Goal: Task Accomplishment & Management: Use online tool/utility

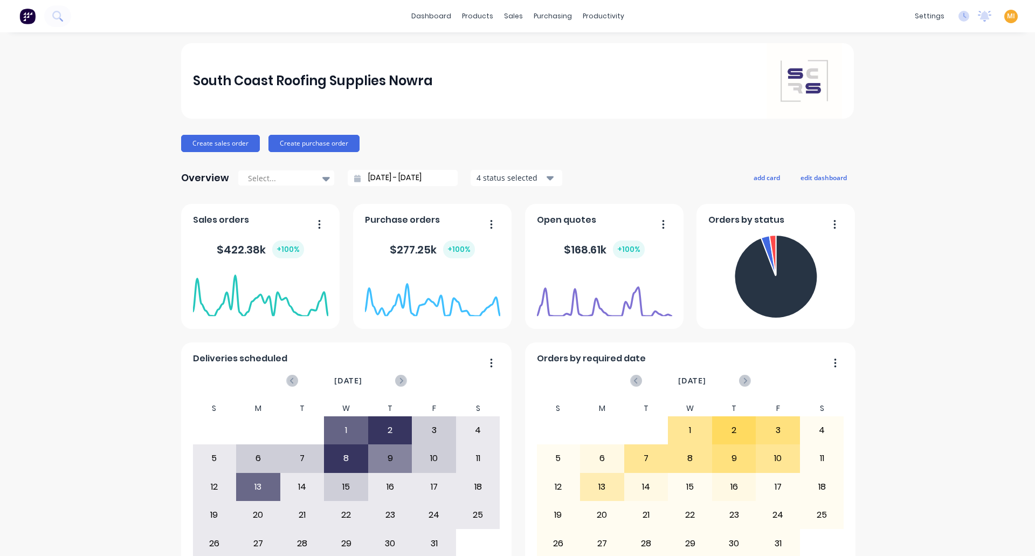
click at [1007, 14] on span "MI" at bounding box center [1011, 16] width 8 height 10
click at [936, 131] on button "Sign out" at bounding box center [944, 136] width 143 height 22
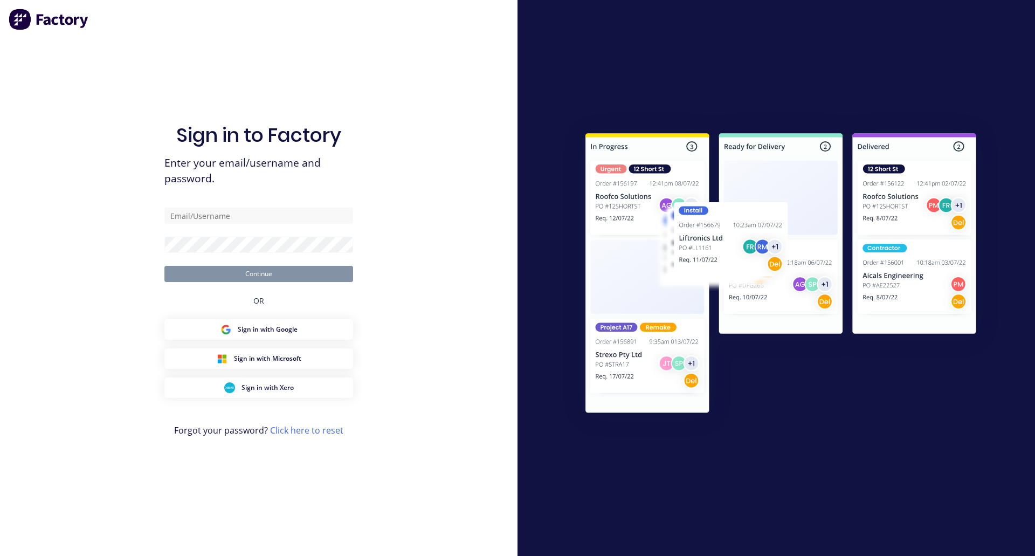
click at [0, 555] on com-1password-button at bounding box center [0, 556] width 0 height 0
type input "[EMAIL_ADDRESS][DOMAIN_NAME]"
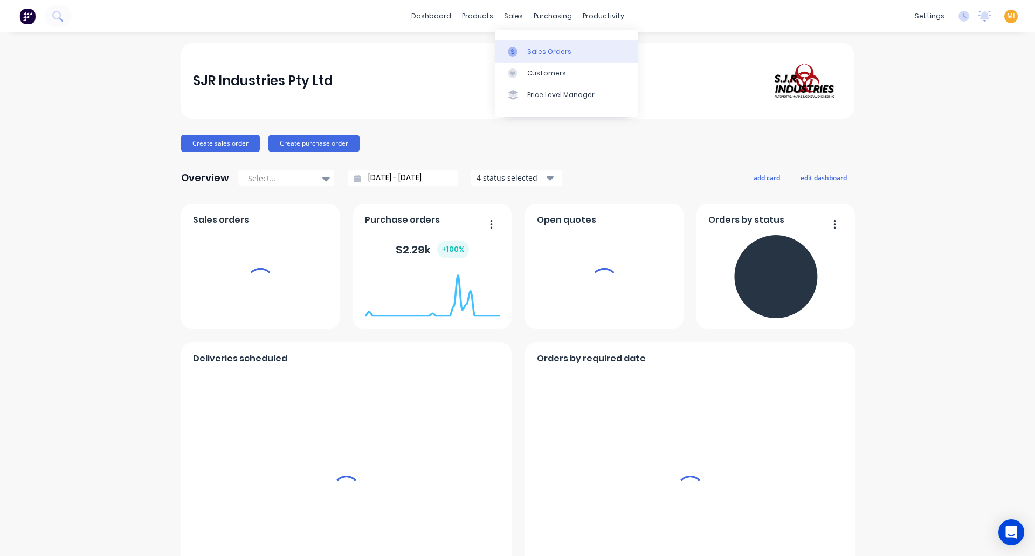
click at [559, 57] on link "Sales Orders" at bounding box center [566, 51] width 143 height 22
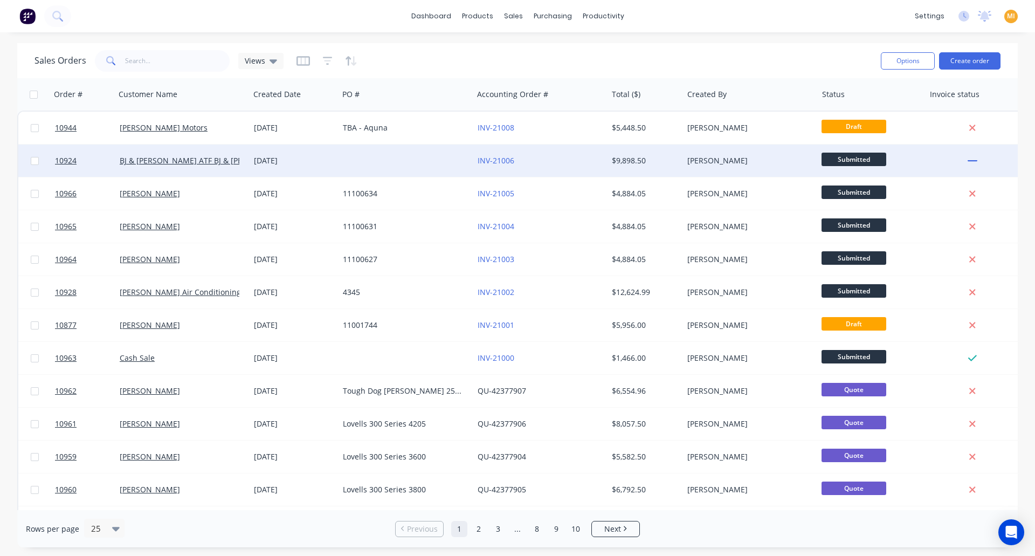
click at [524, 162] on div "INV-21006" at bounding box center [538, 160] width 120 height 11
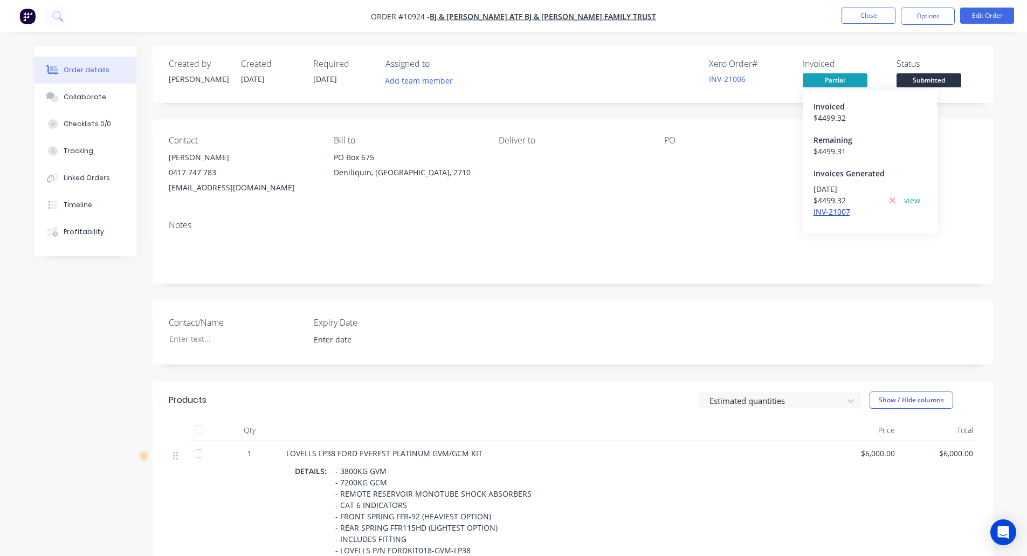
click at [825, 208] on link "INV-21007" at bounding box center [832, 212] width 37 height 10
click at [909, 199] on link "view" at bounding box center [912, 200] width 16 height 11
click at [922, 13] on button "Options" at bounding box center [928, 16] width 54 height 17
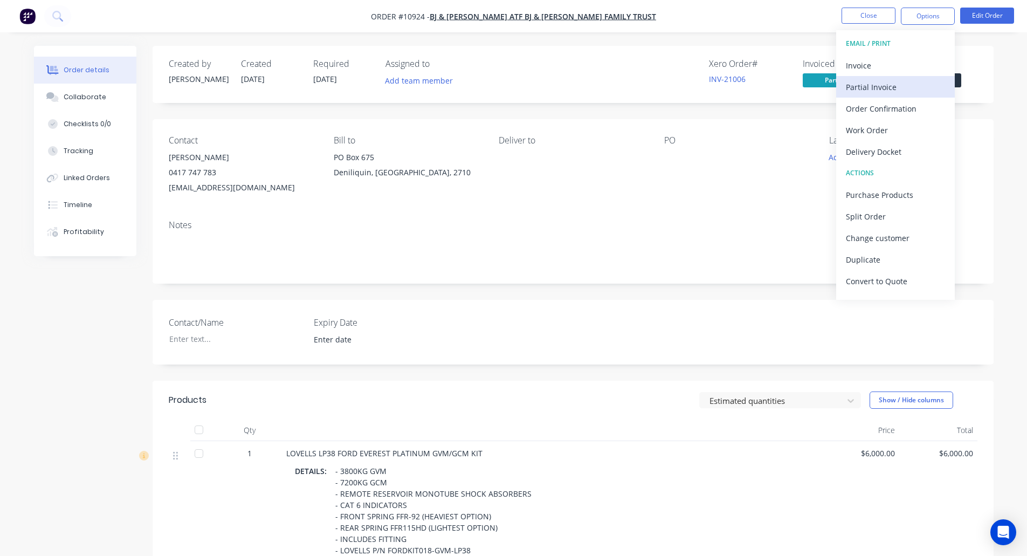
click at [897, 88] on div "Partial Invoice" at bounding box center [895, 87] width 99 height 16
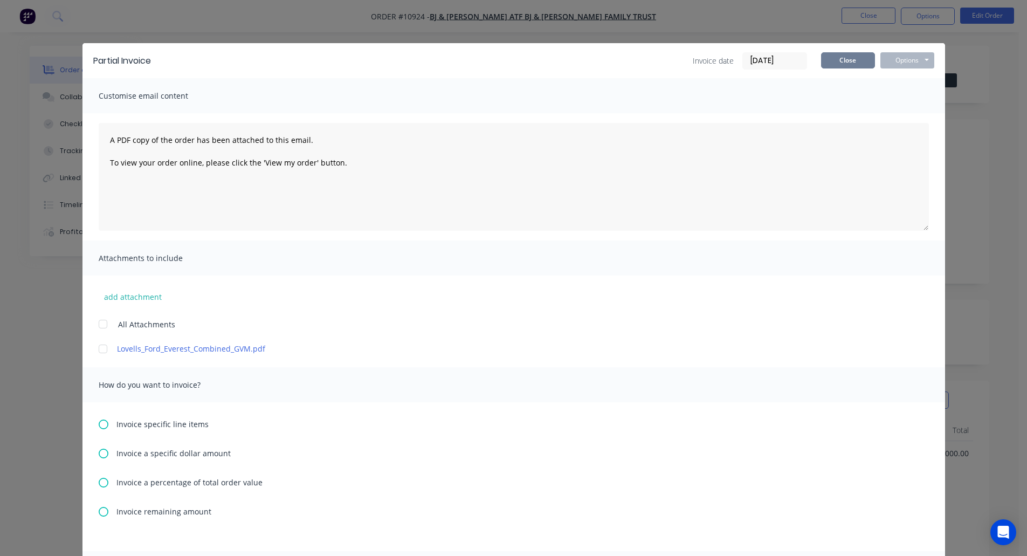
click at [843, 58] on button "Close" at bounding box center [848, 60] width 54 height 16
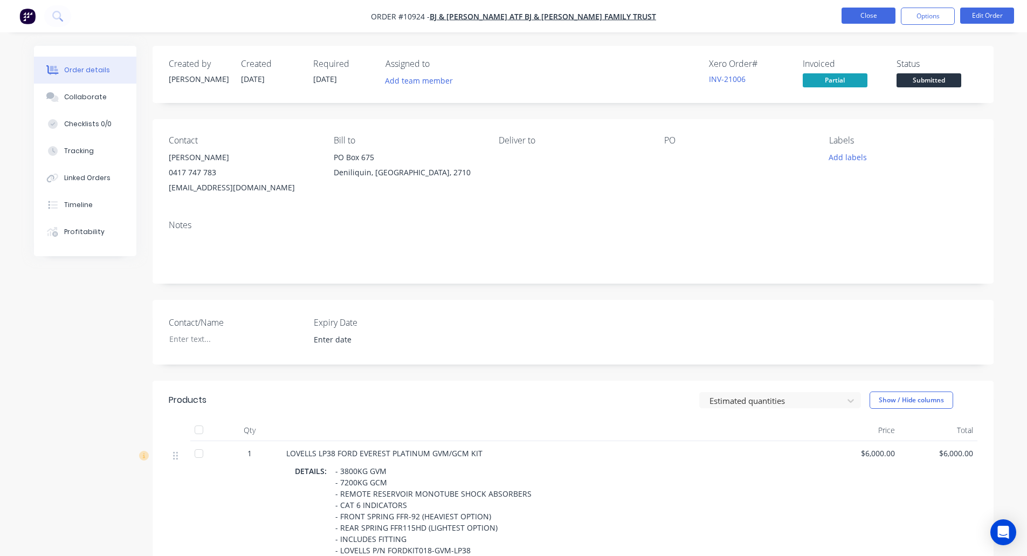
click at [870, 16] on button "Close" at bounding box center [869, 16] width 54 height 16
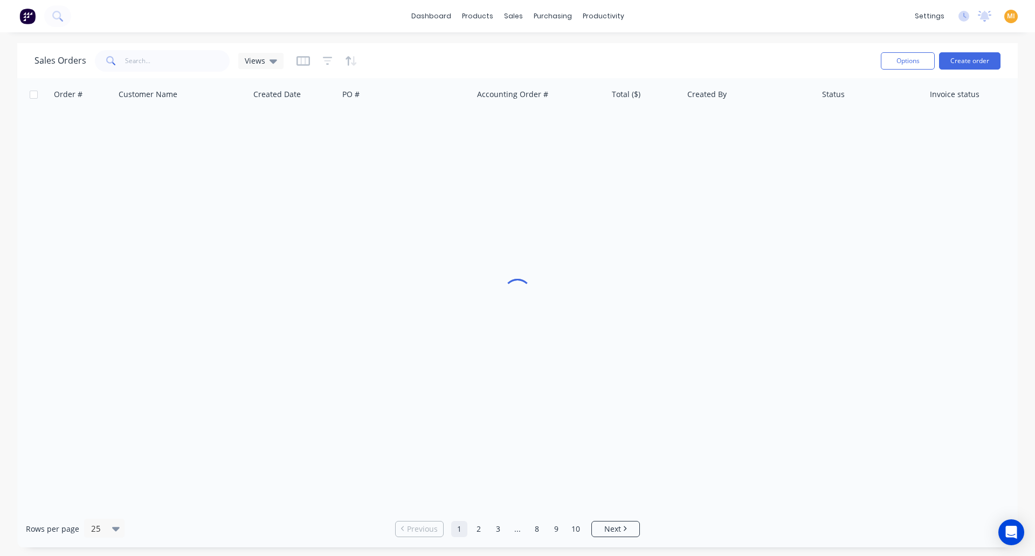
click at [29, 15] on img at bounding box center [27, 16] width 16 height 16
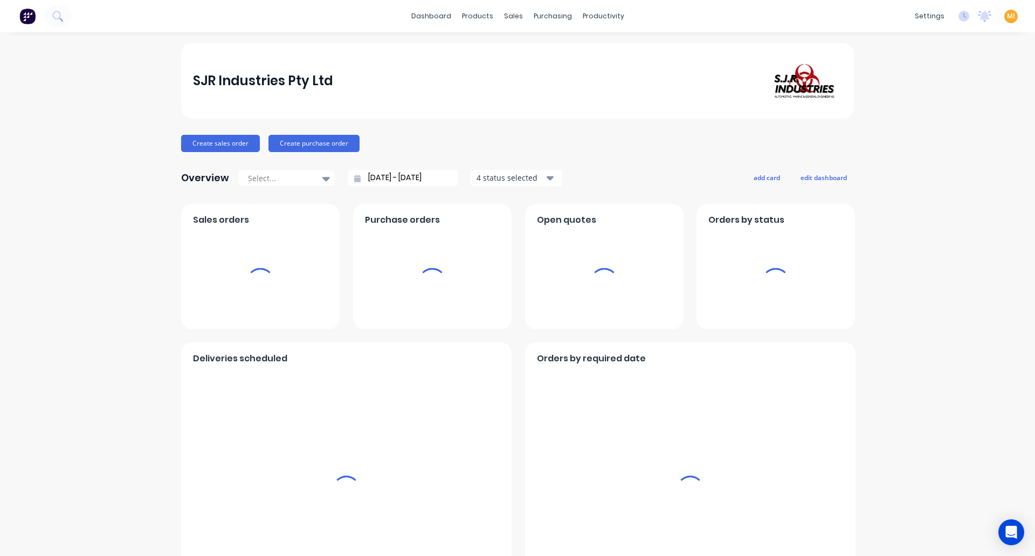
click at [1007, 17] on span "MI" at bounding box center [1011, 16] width 8 height 10
drag, startPoint x: 922, startPoint y: 129, endPoint x: 951, endPoint y: 133, distance: 29.9
click at [921, 129] on button "Sign out" at bounding box center [944, 136] width 143 height 22
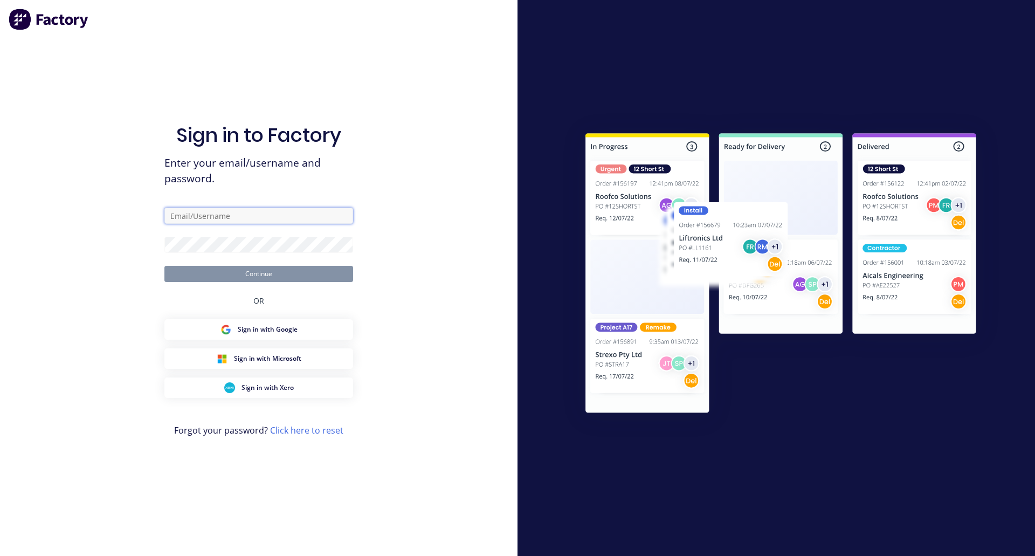
click at [284, 214] on input "text" at bounding box center [258, 216] width 189 height 16
type input "[EMAIL_ADDRESS][DOMAIN_NAME]"
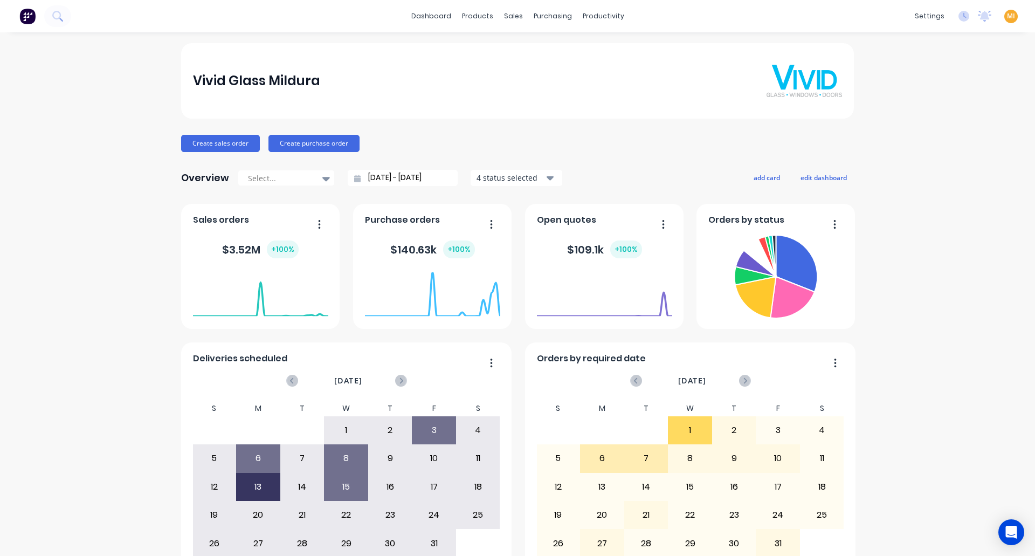
click at [34, 13] on img at bounding box center [27, 16] width 16 height 16
click at [1007, 15] on span "MI" at bounding box center [1011, 16] width 8 height 10
drag, startPoint x: 921, startPoint y: 132, endPoint x: 956, endPoint y: 133, distance: 35.1
click at [920, 132] on div "Sign out" at bounding box center [919, 136] width 29 height 10
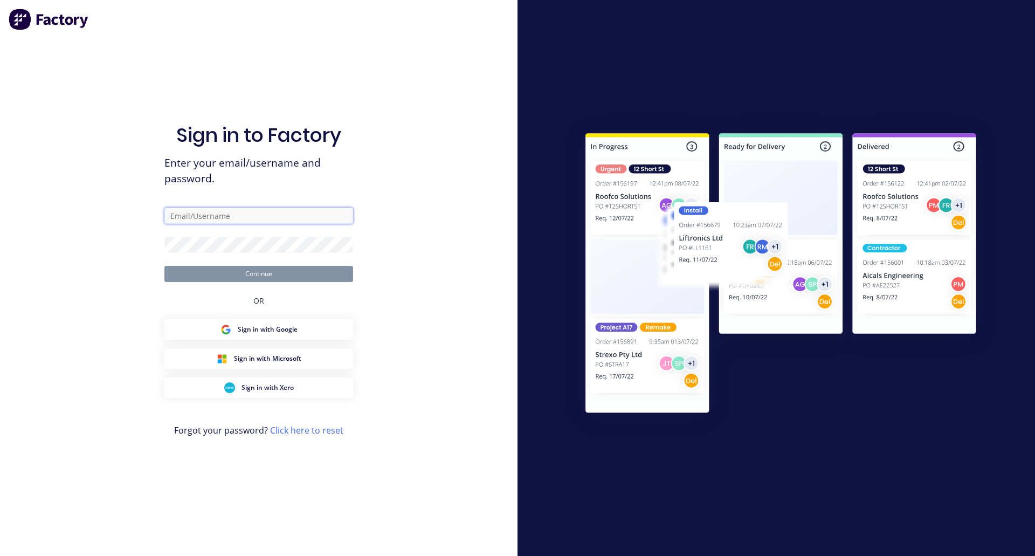
click at [252, 221] on input "text" at bounding box center [258, 216] width 189 height 16
type input "team+maricardemo@factory.app"
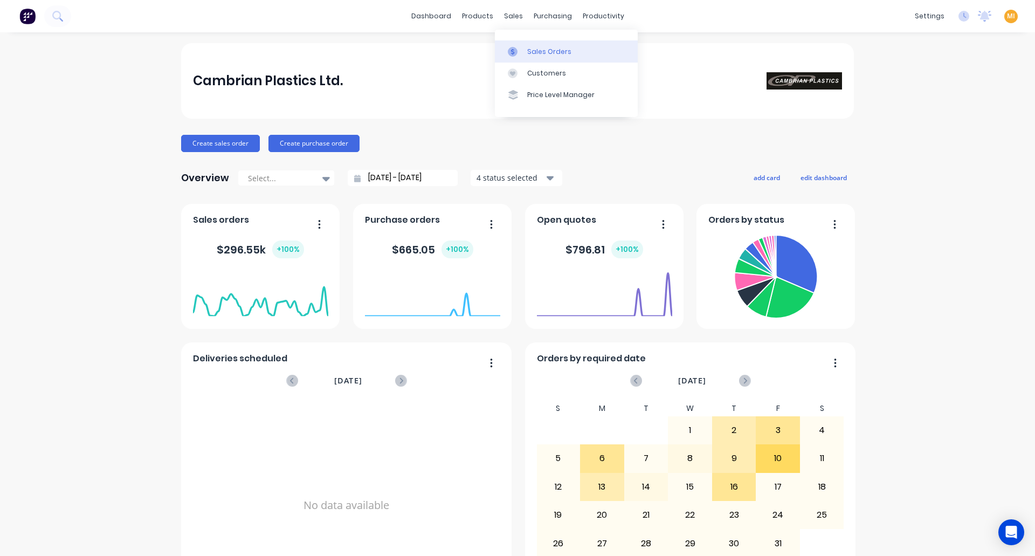
click at [541, 50] on div "Sales Orders" at bounding box center [549, 52] width 44 height 10
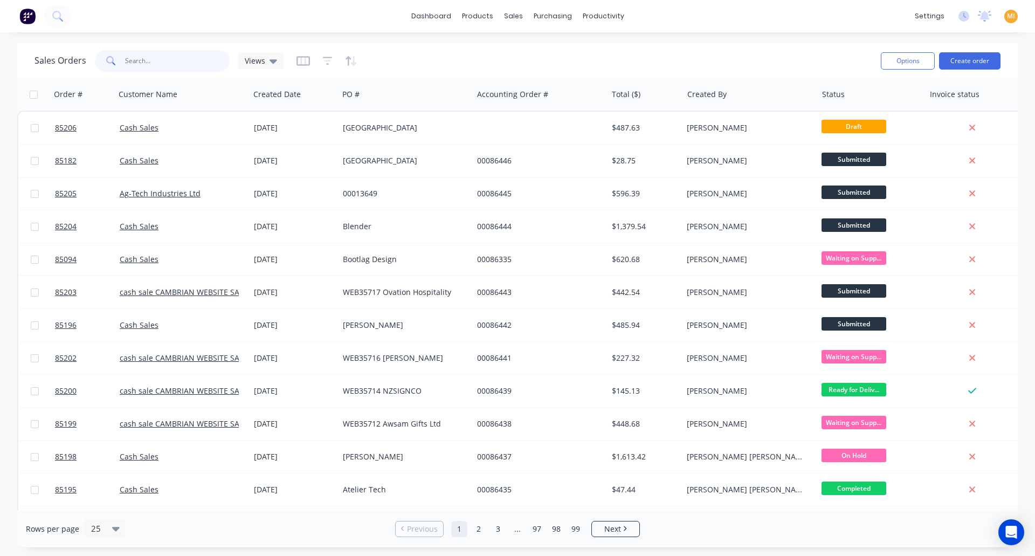
click at [162, 58] on input "text" at bounding box center [177, 61] width 105 height 22
paste input "84899"
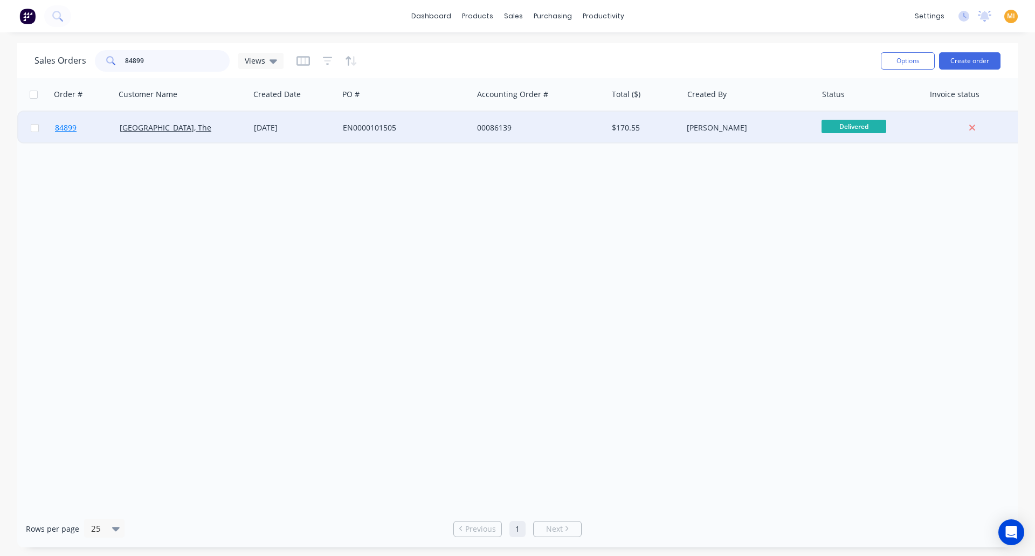
type input "84899"
click at [97, 119] on link "84899" at bounding box center [87, 128] width 65 height 32
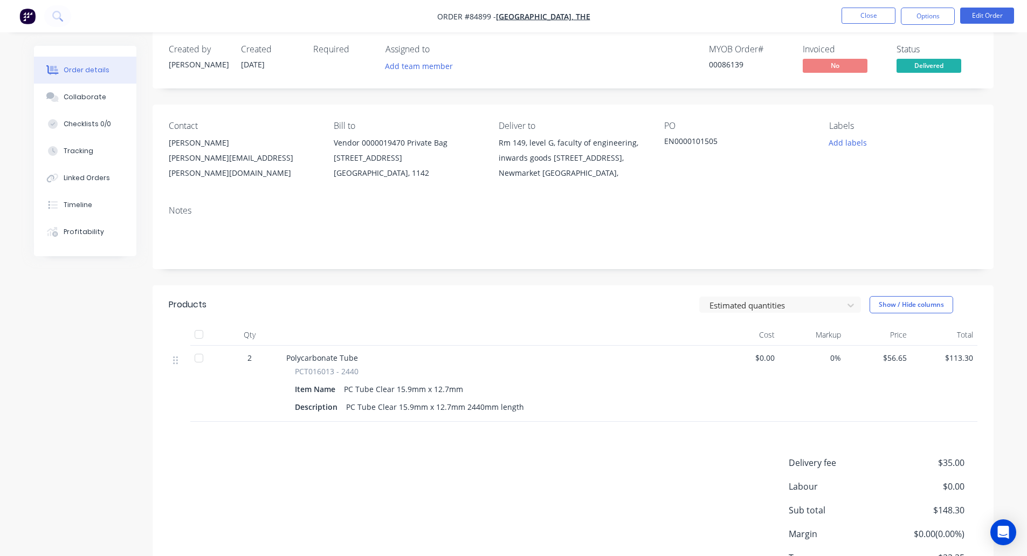
scroll to position [3, 0]
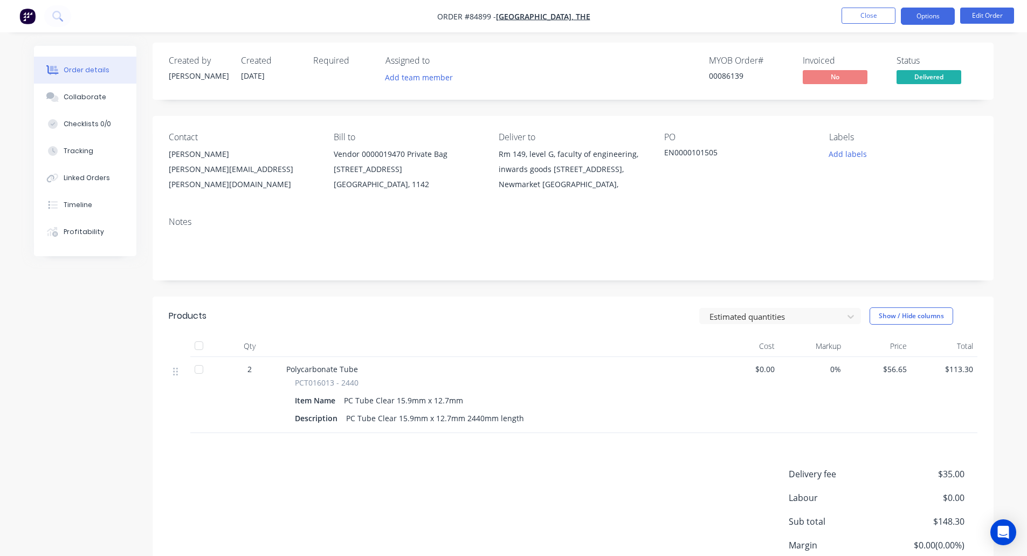
click at [934, 19] on button "Options" at bounding box center [928, 16] width 54 height 17
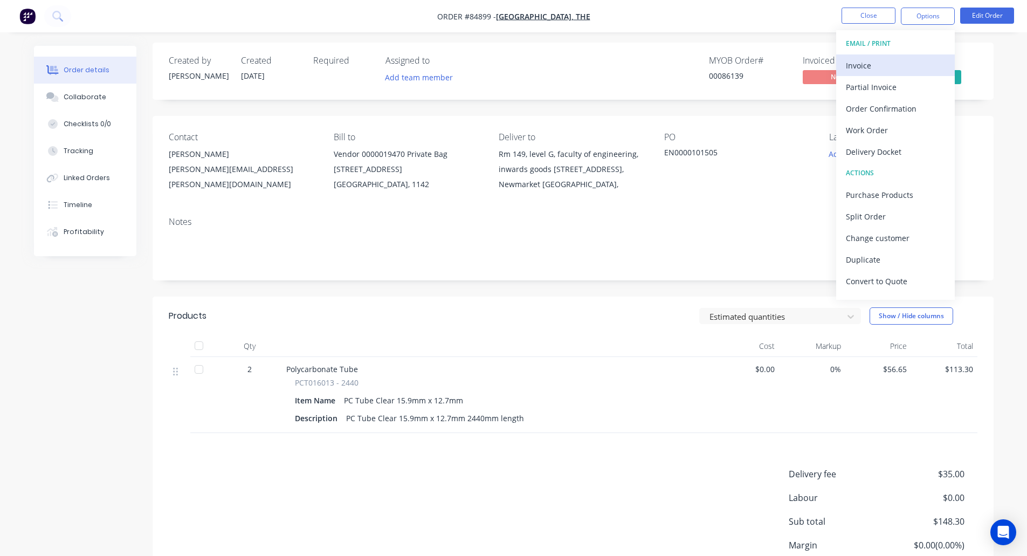
click at [892, 63] on div "Invoice" at bounding box center [895, 66] width 99 height 16
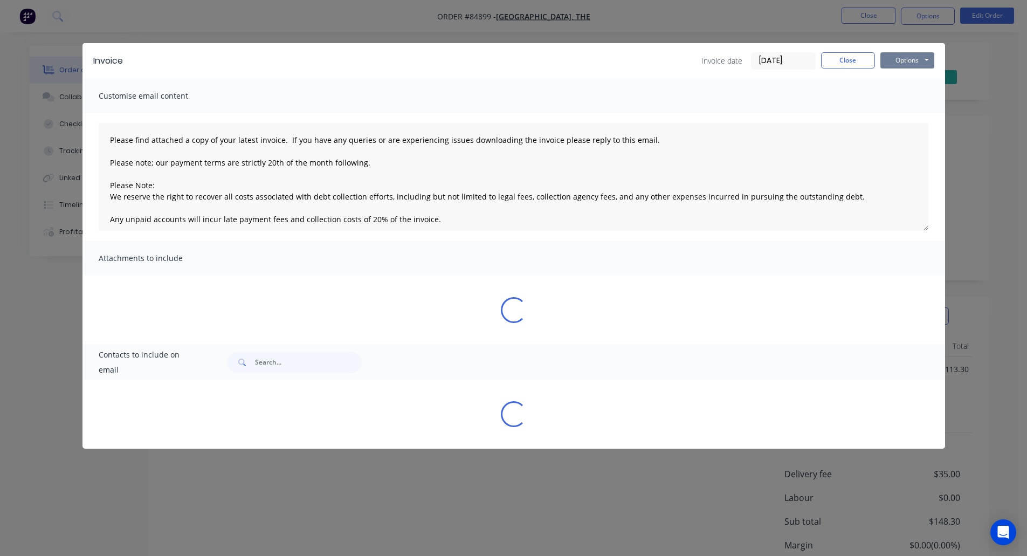
click at [917, 62] on button "Options" at bounding box center [908, 60] width 54 height 16
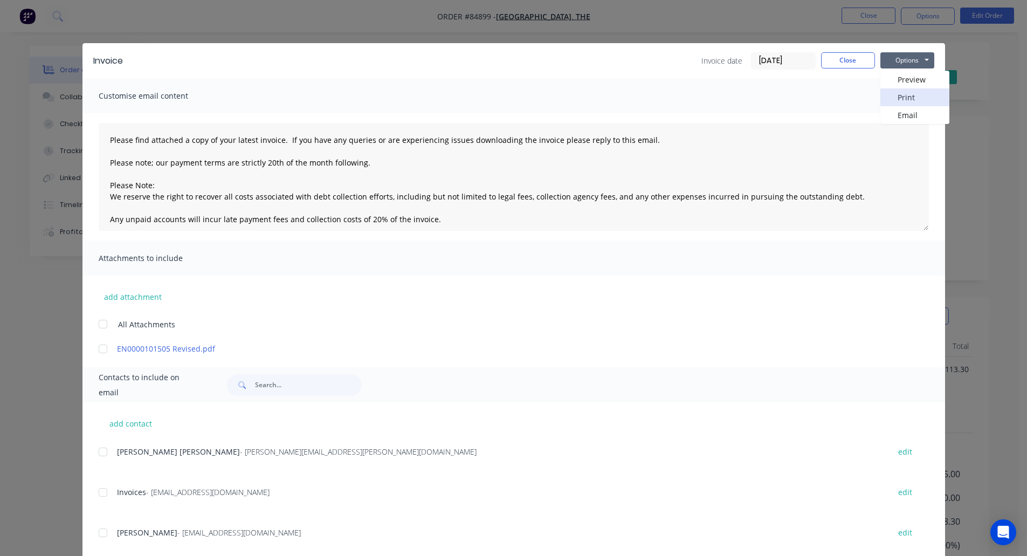
click at [906, 94] on button "Print" at bounding box center [915, 97] width 69 height 18
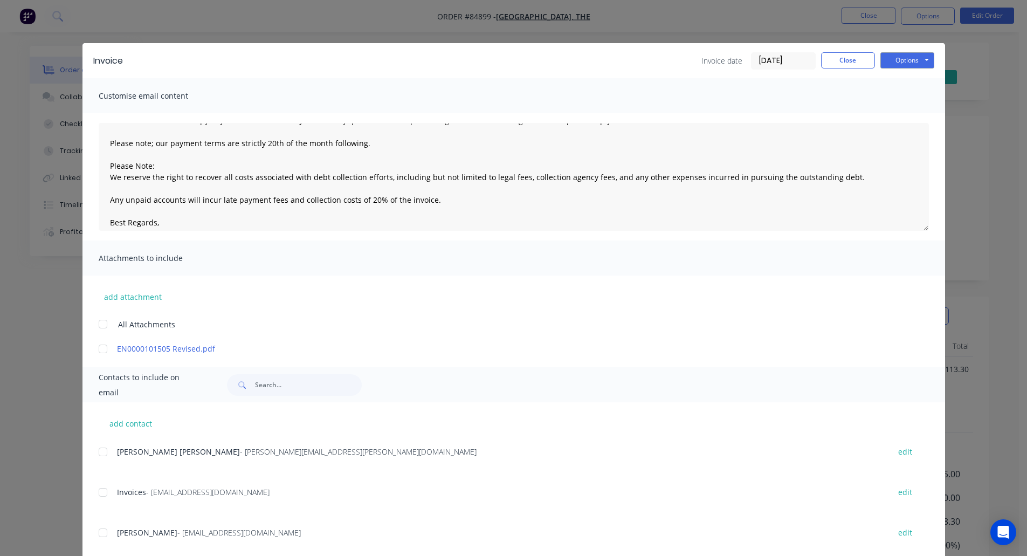
scroll to position [28, 0]
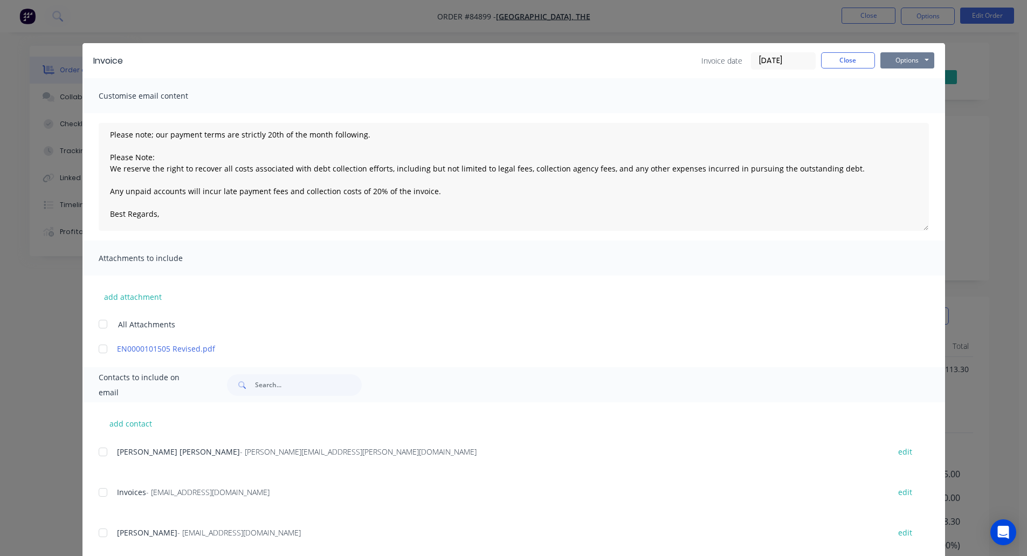
click at [896, 63] on button "Options" at bounding box center [908, 60] width 54 height 16
click at [900, 96] on button "Print" at bounding box center [915, 97] width 69 height 18
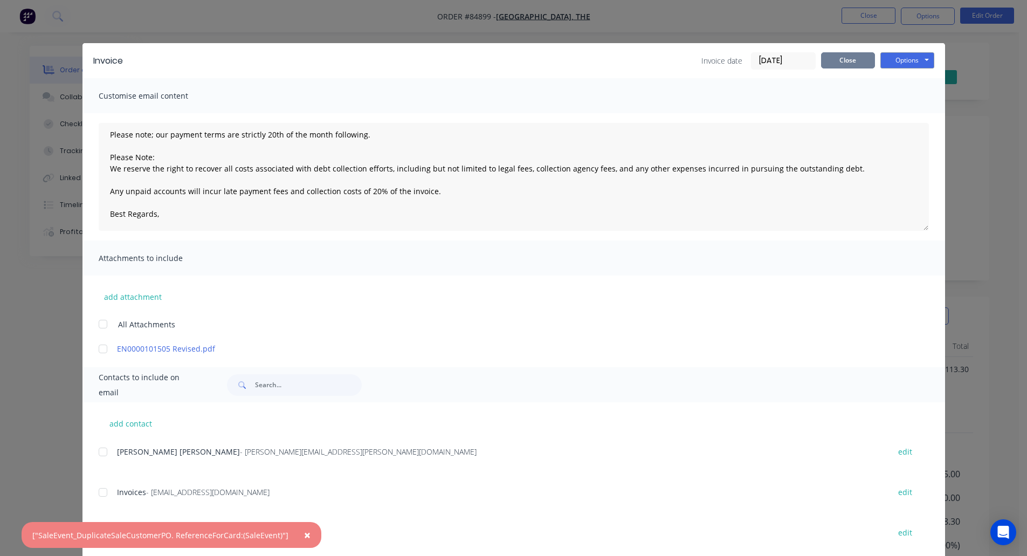
click at [836, 66] on button "Close" at bounding box center [848, 60] width 54 height 16
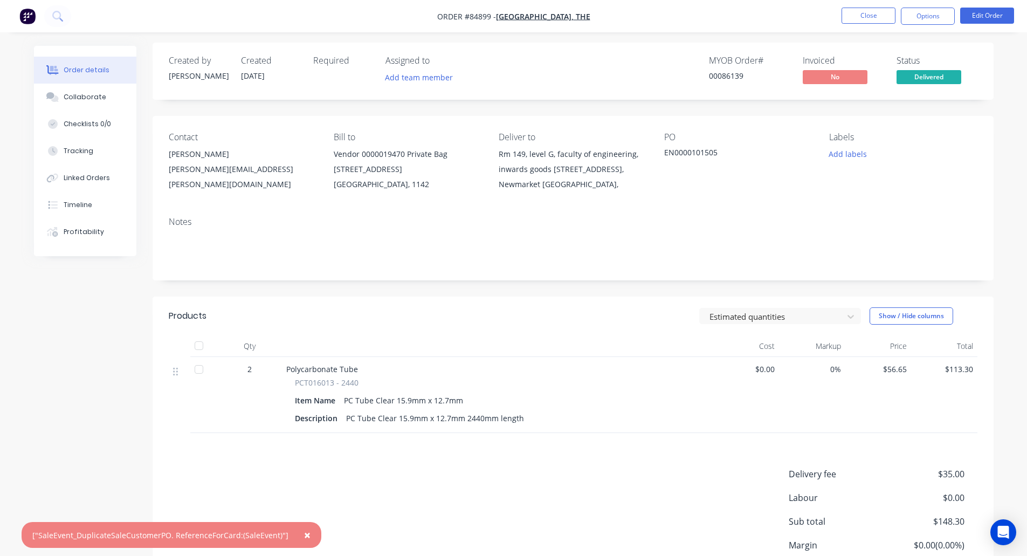
click at [676, 149] on div "EN0000101505" at bounding box center [731, 154] width 135 height 15
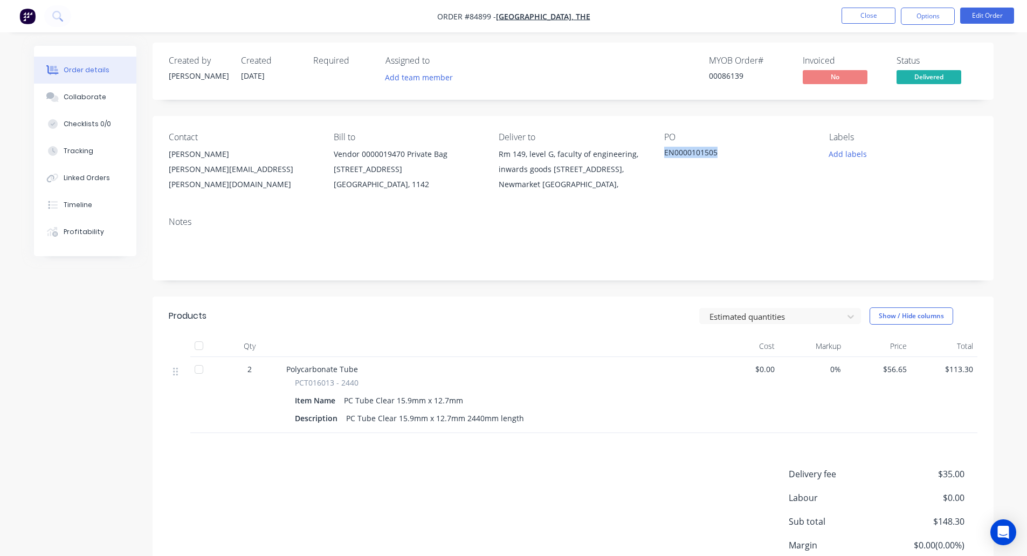
copy div "EN0000101505"
click at [866, 15] on button "Close" at bounding box center [869, 16] width 54 height 16
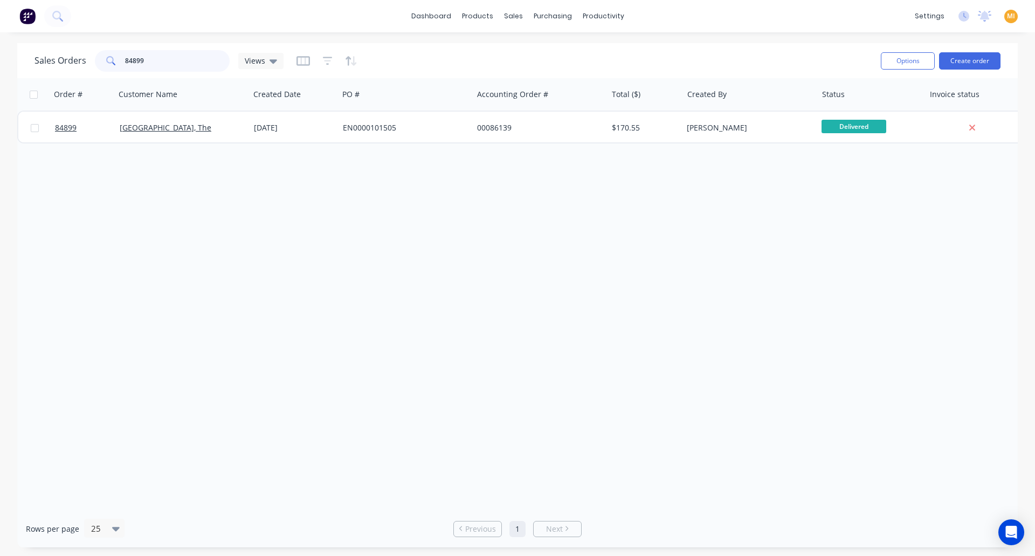
drag, startPoint x: 167, startPoint y: 59, endPoint x: 6, endPoint y: 64, distance: 161.3
click at [6, 64] on div "Sales Orders 84899 Views Options Create order Order # Customer Name Created Dat…" at bounding box center [517, 295] width 1035 height 504
paste input "EN0000101505"
type input "EN0000101505"
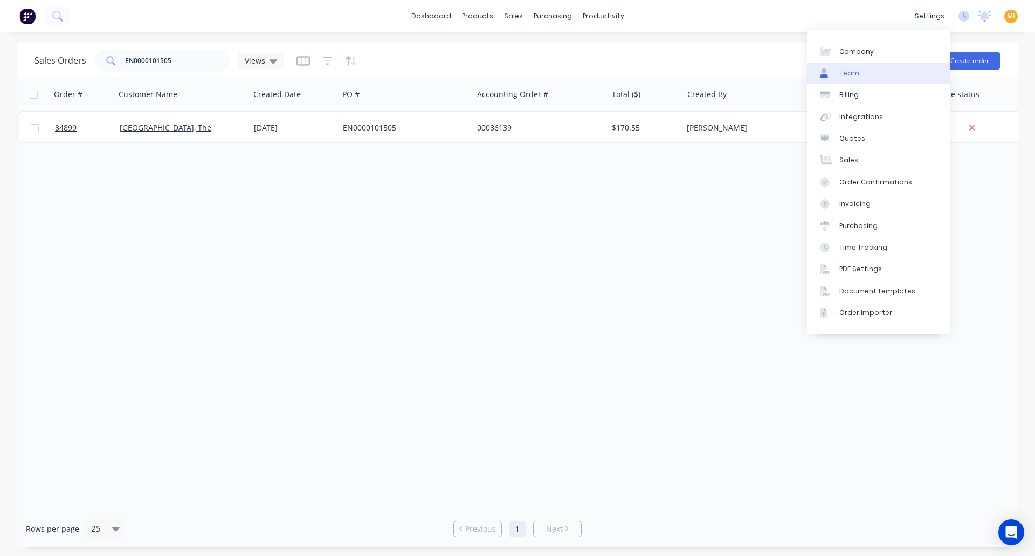
click at [859, 70] on link "Team" at bounding box center [878, 74] width 143 height 22
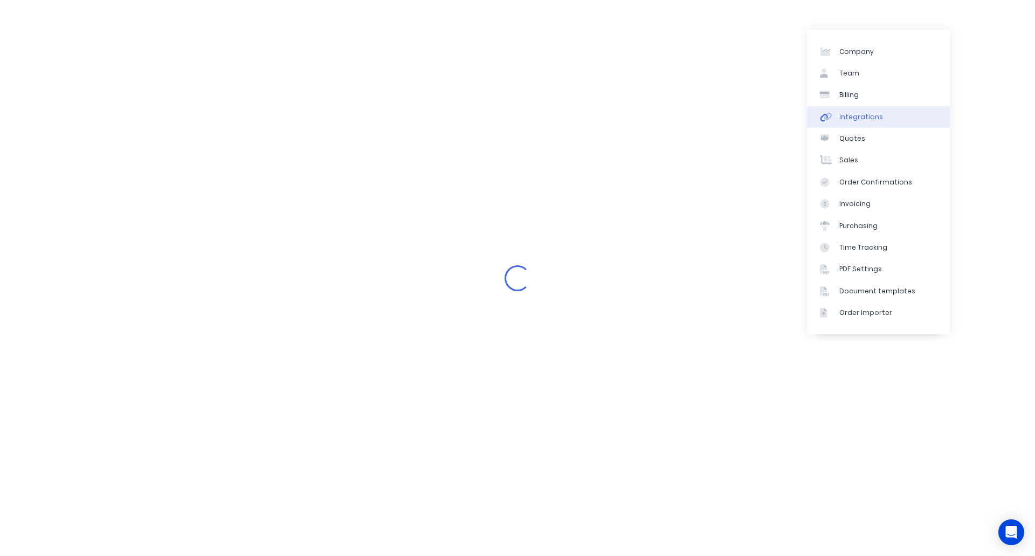
click at [855, 118] on div "Integrations" at bounding box center [862, 117] width 44 height 10
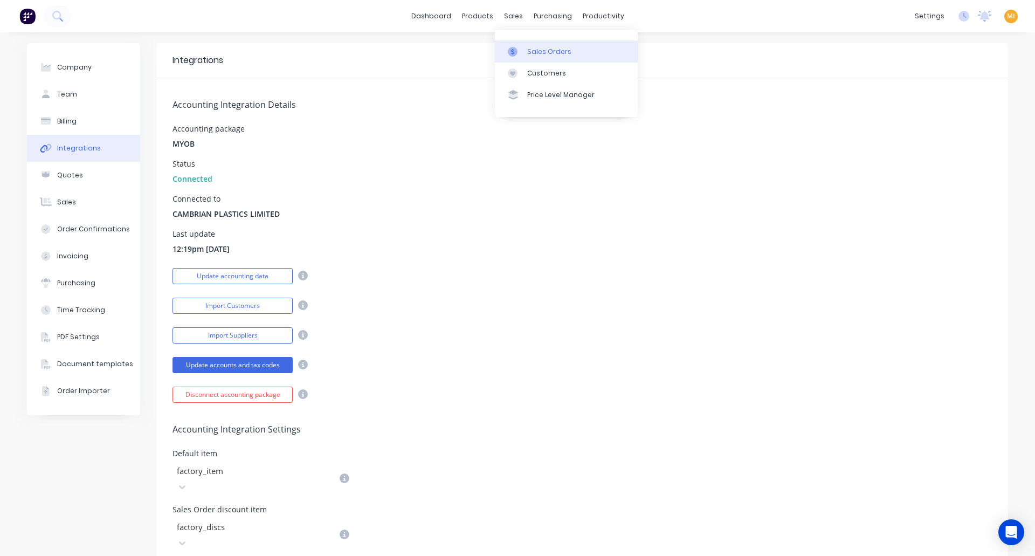
click at [522, 51] on div at bounding box center [516, 52] width 16 height 10
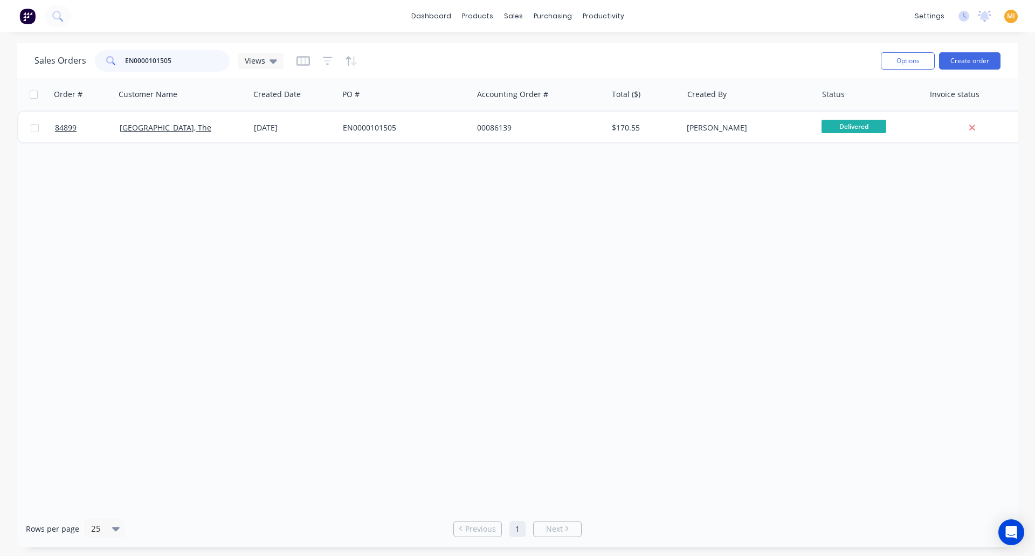
drag, startPoint x: 186, startPoint y: 53, endPoint x: 113, endPoint y: 47, distance: 73.0
click at [113, 47] on div "Sales Orders EN0000101505 Views" at bounding box center [454, 60] width 838 height 26
click at [26, 17] on img at bounding box center [27, 16] width 16 height 16
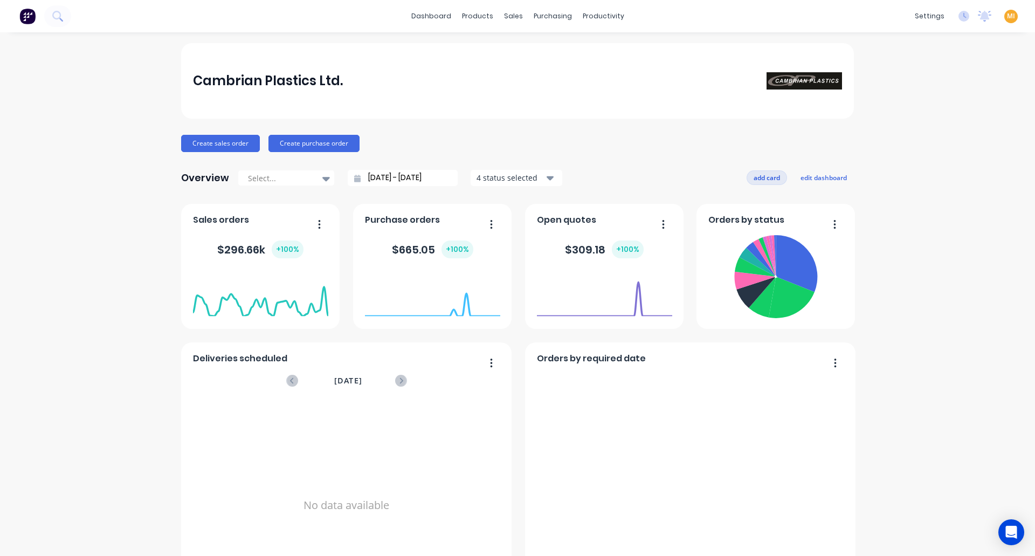
click at [762, 179] on button "add card" at bounding box center [767, 177] width 40 height 14
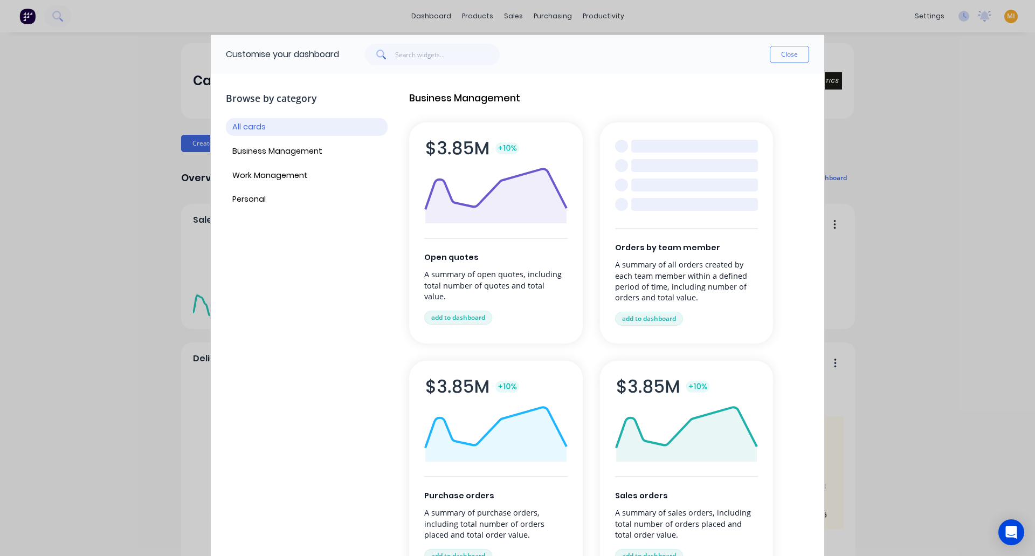
click at [395, 53] on span at bounding box center [380, 55] width 30 height 22
click at [411, 55] on input "text" at bounding box center [447, 55] width 105 height 22
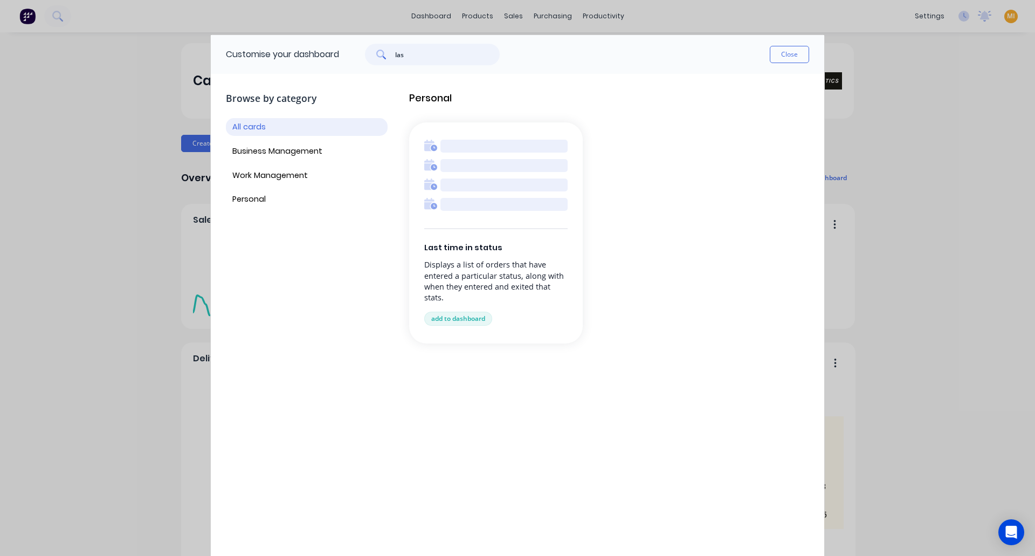
type input "las"
click at [472, 296] on p "Displays a list of orders that have entered a particular status, along with whe…" at bounding box center [495, 281] width 143 height 44
click at [462, 313] on button "add to dashboard" at bounding box center [458, 319] width 68 height 14
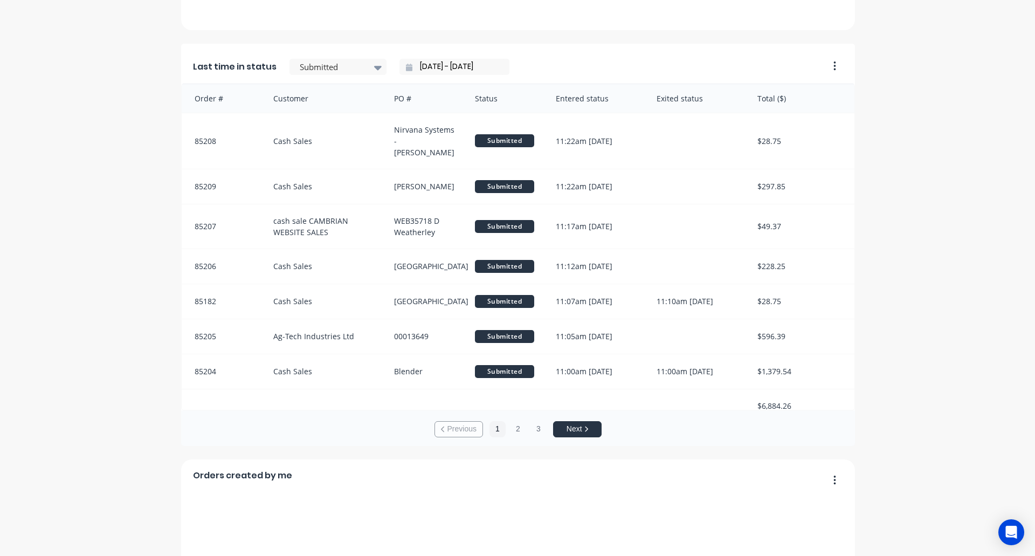
scroll to position [809, 0]
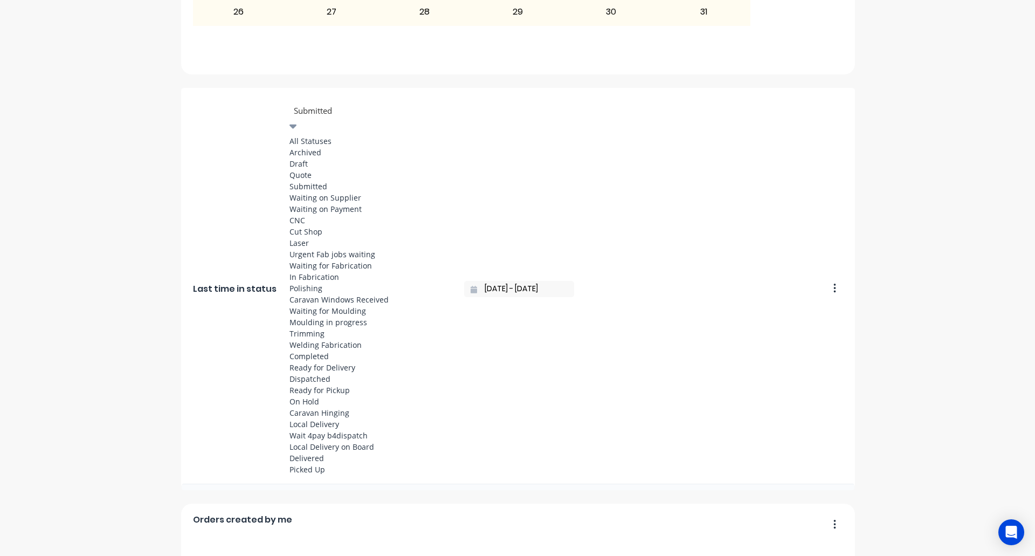
click at [335, 111] on div at bounding box center [370, 110] width 155 height 13
click at [339, 203] on div "Waiting on Supplier" at bounding box center [371, 197] width 162 height 11
click at [343, 115] on div at bounding box center [370, 110] width 155 height 13
click at [343, 155] on div "Archived" at bounding box center [371, 152] width 162 height 11
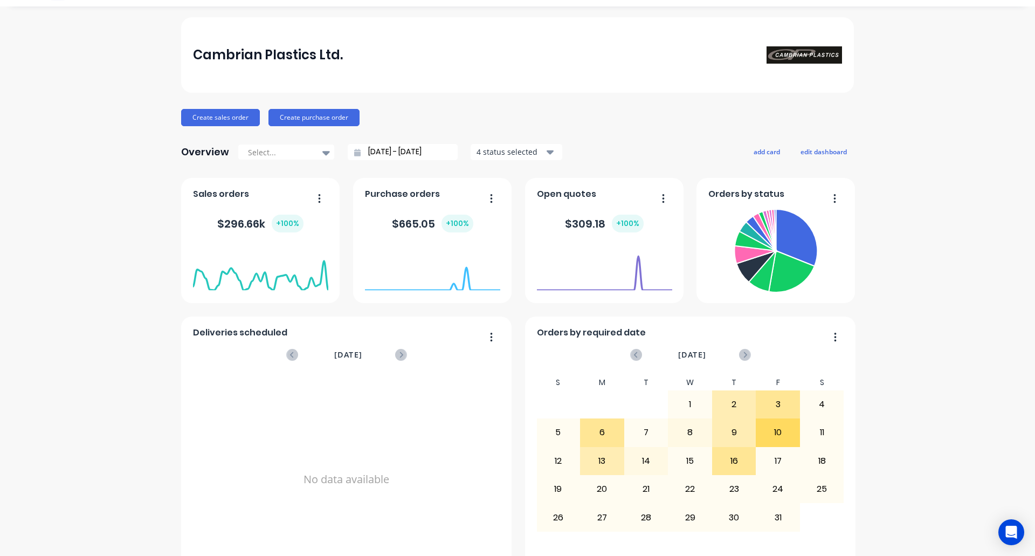
scroll to position [0, 0]
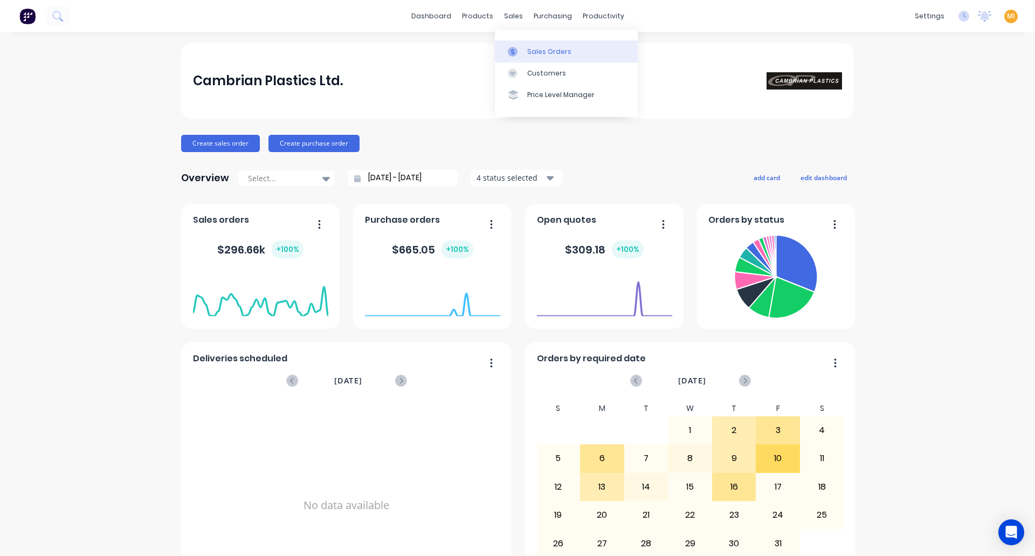
click at [518, 49] on div at bounding box center [516, 52] width 16 height 10
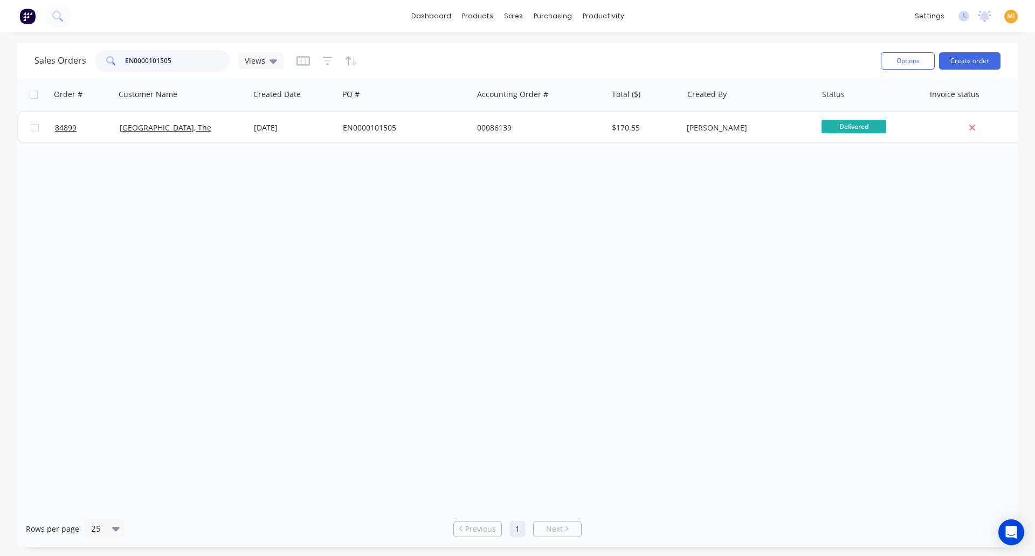
drag, startPoint x: 196, startPoint y: 60, endPoint x: 96, endPoint y: 52, distance: 100.6
click at [96, 52] on div "EN0000101505" at bounding box center [162, 61] width 135 height 22
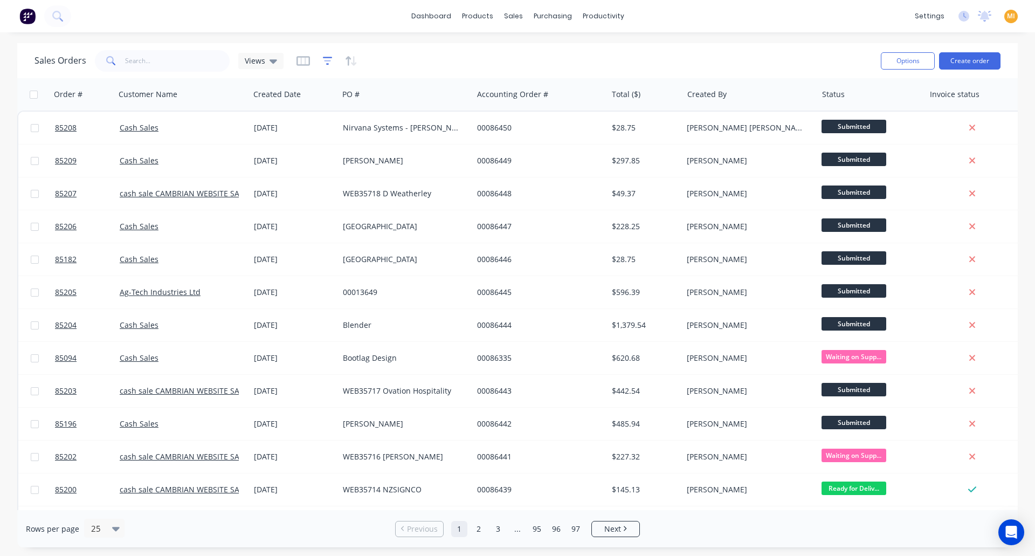
click at [329, 59] on icon "button" at bounding box center [328, 61] width 10 height 11
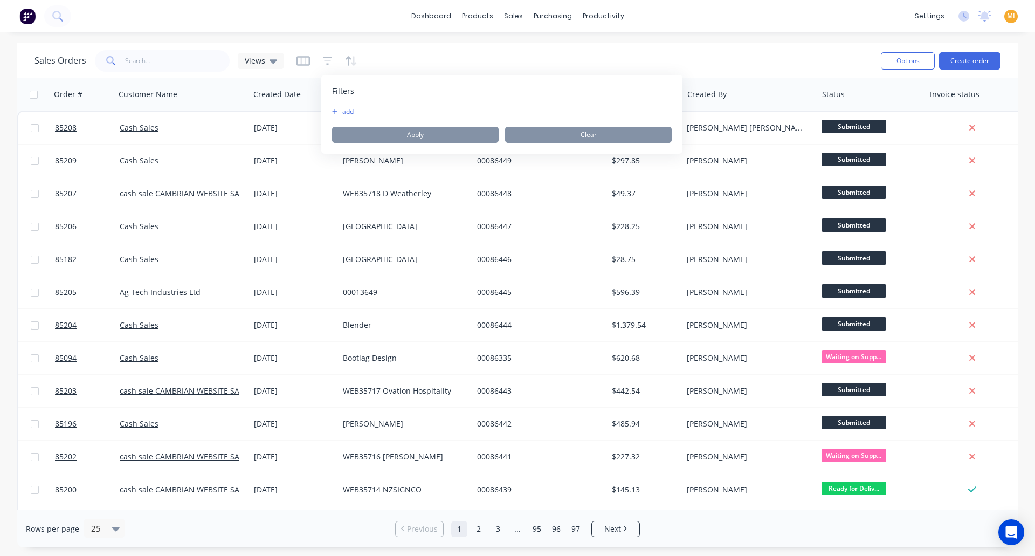
click at [348, 112] on button "add" at bounding box center [345, 111] width 27 height 9
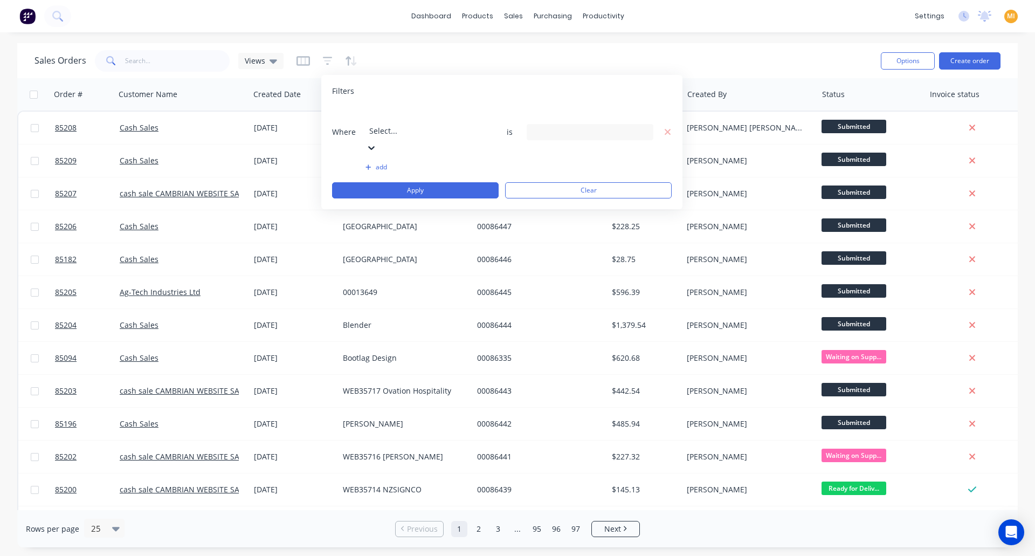
click at [395, 126] on div "Select..." at bounding box center [447, 123] width 162 height 30
click at [550, 126] on div "28 Status selected" at bounding box center [582, 131] width 98 height 11
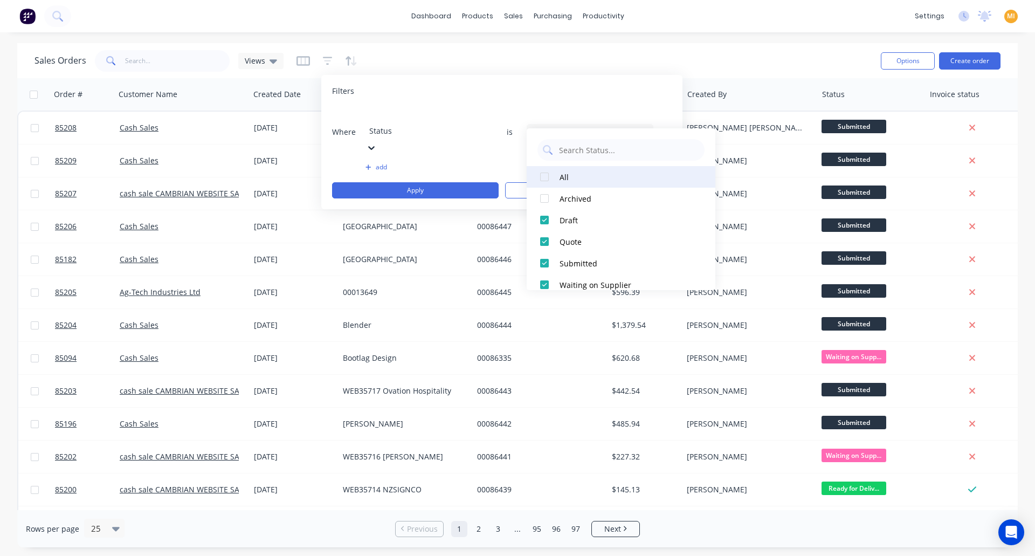
click at [541, 173] on div at bounding box center [545, 177] width 22 height 22
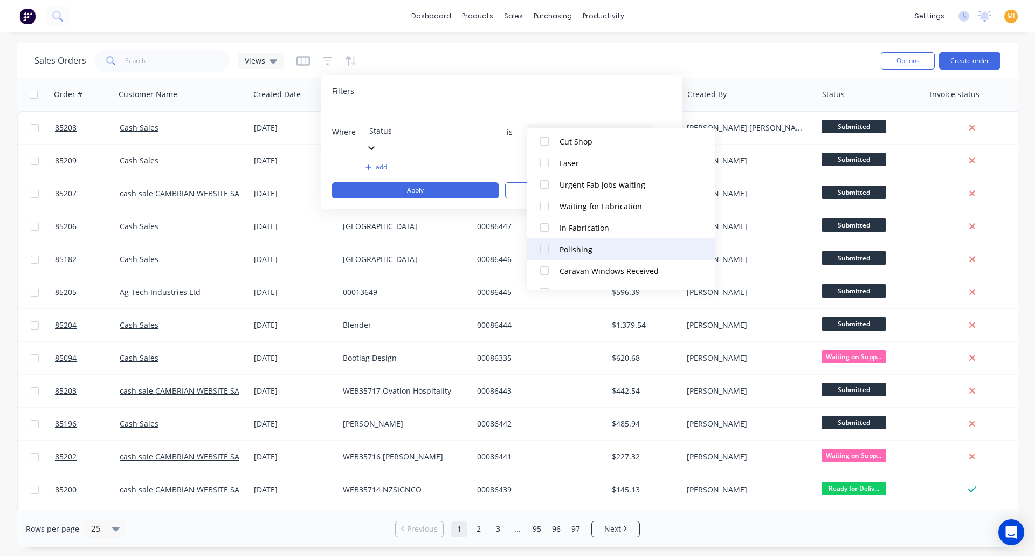
scroll to position [205, 0]
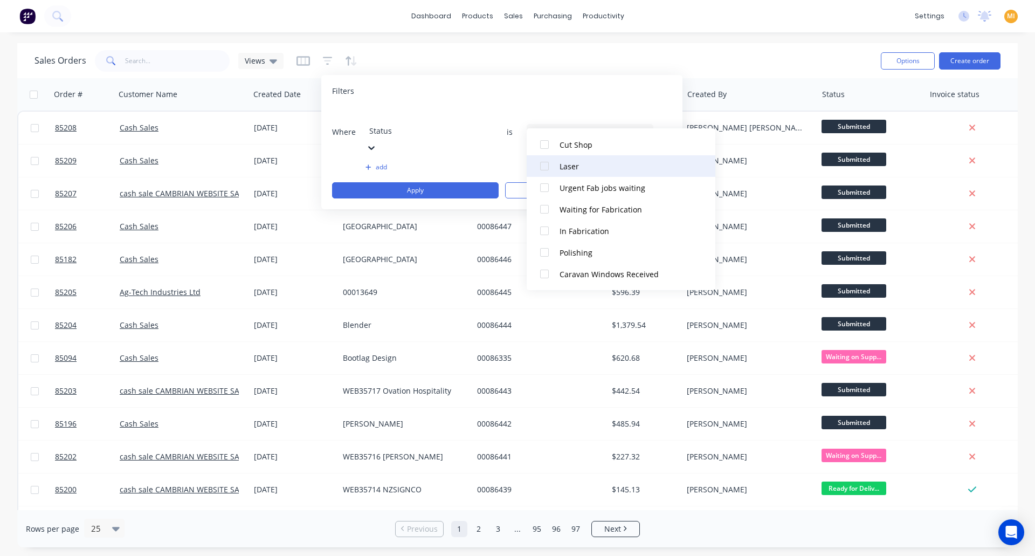
click at [574, 167] on div "Laser" at bounding box center [624, 166] width 129 height 11
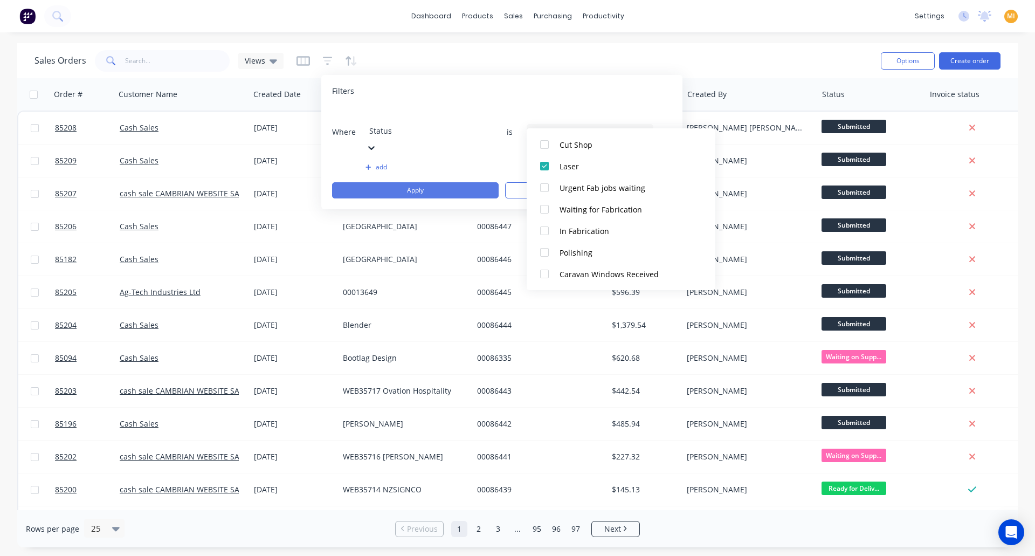
click at [433, 182] on button "Apply" at bounding box center [415, 190] width 167 height 16
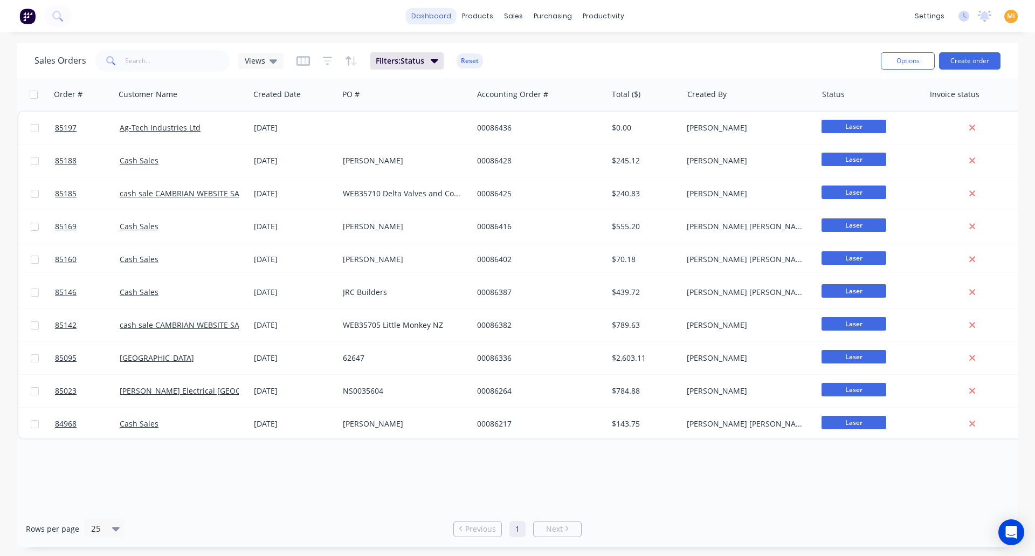
click at [433, 15] on link "dashboard" at bounding box center [431, 16] width 51 height 16
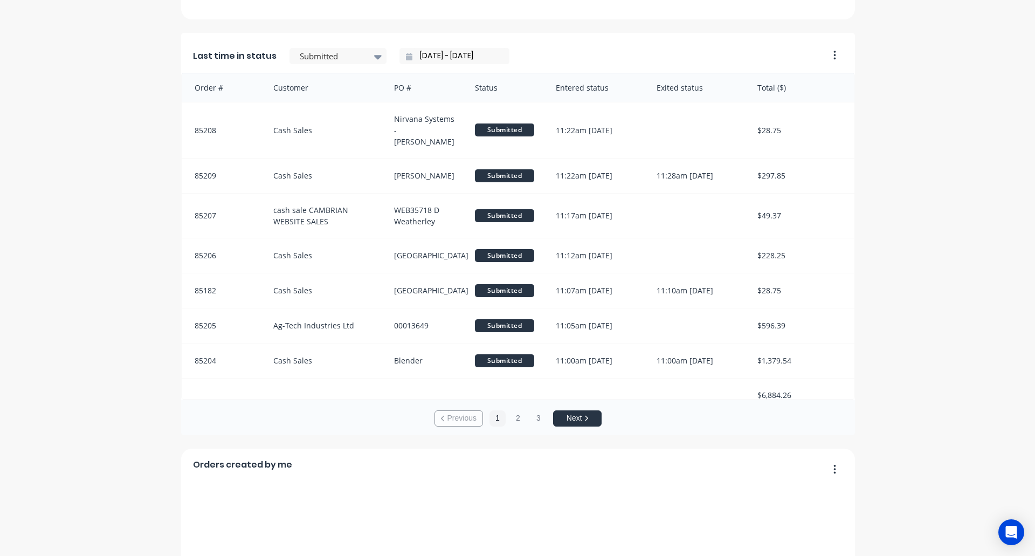
scroll to position [755, 0]
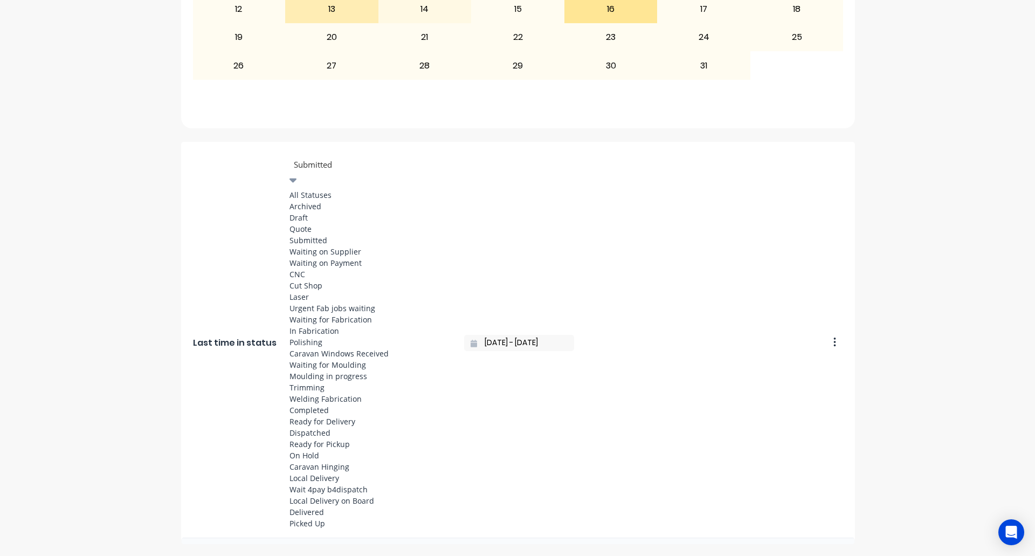
click at [330, 167] on div at bounding box center [370, 164] width 155 height 13
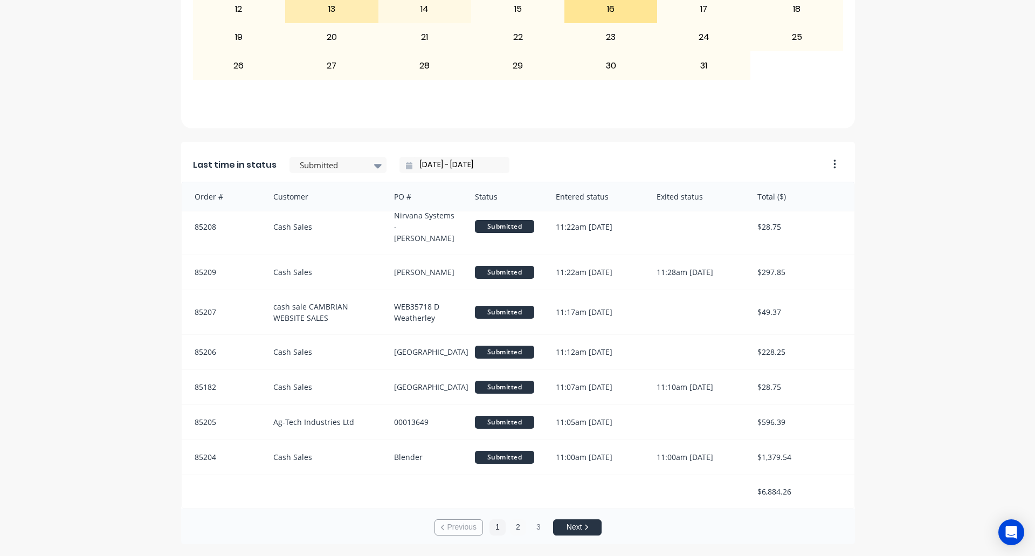
click at [519, 524] on button "2" at bounding box center [518, 527] width 16 height 16
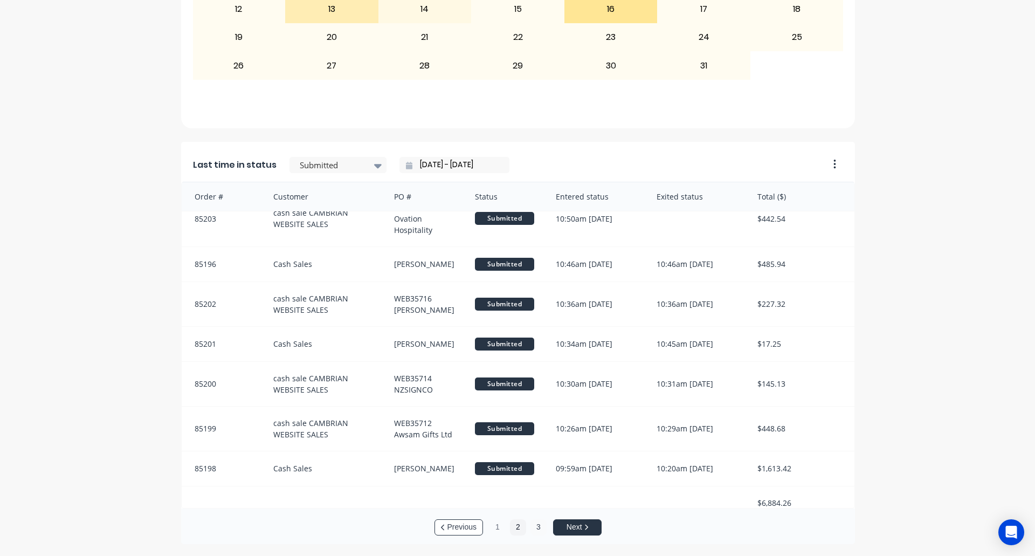
scroll to position [26, 0]
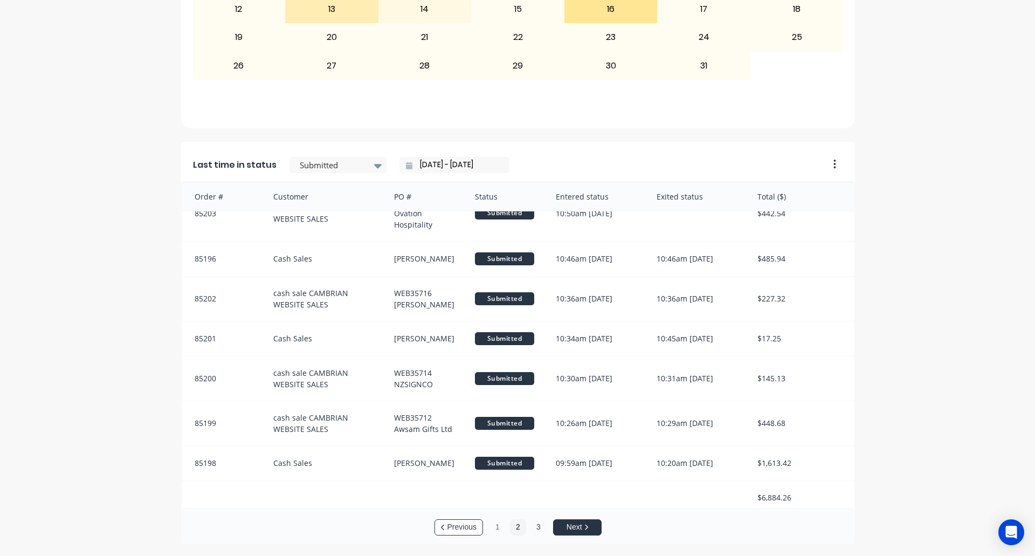
click at [533, 528] on button "3" at bounding box center [539, 527] width 16 height 16
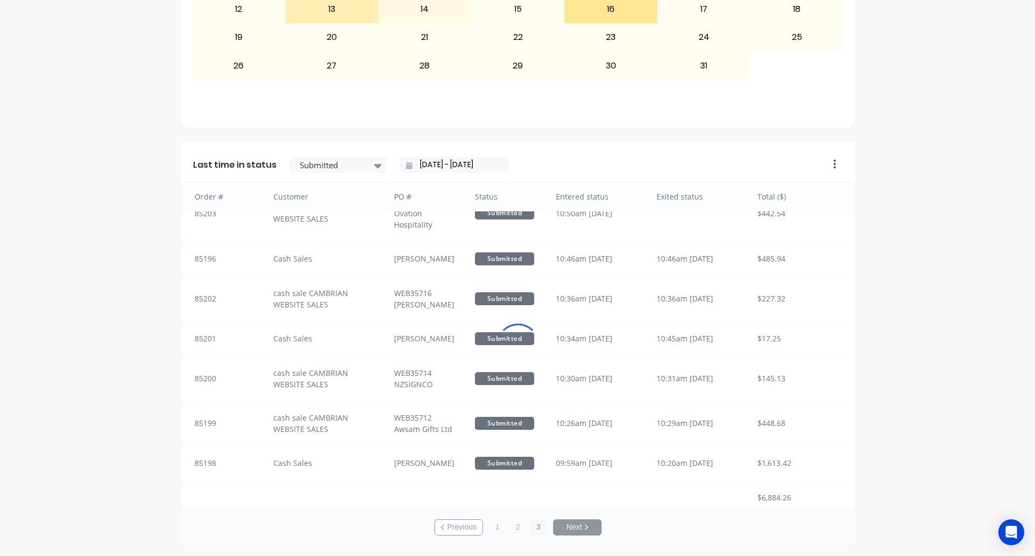
click at [310, 156] on div "Last time in status Submitted 10/10/25 - 10/10/25" at bounding box center [501, 162] width 641 height 40
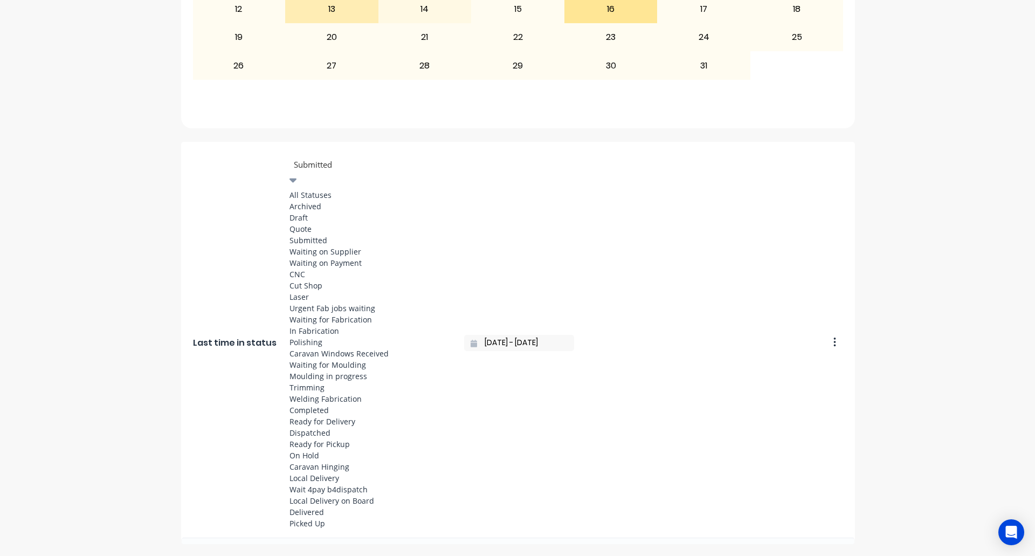
click at [311, 166] on div at bounding box center [370, 164] width 155 height 13
click at [311, 291] on div "Laser" at bounding box center [371, 296] width 162 height 11
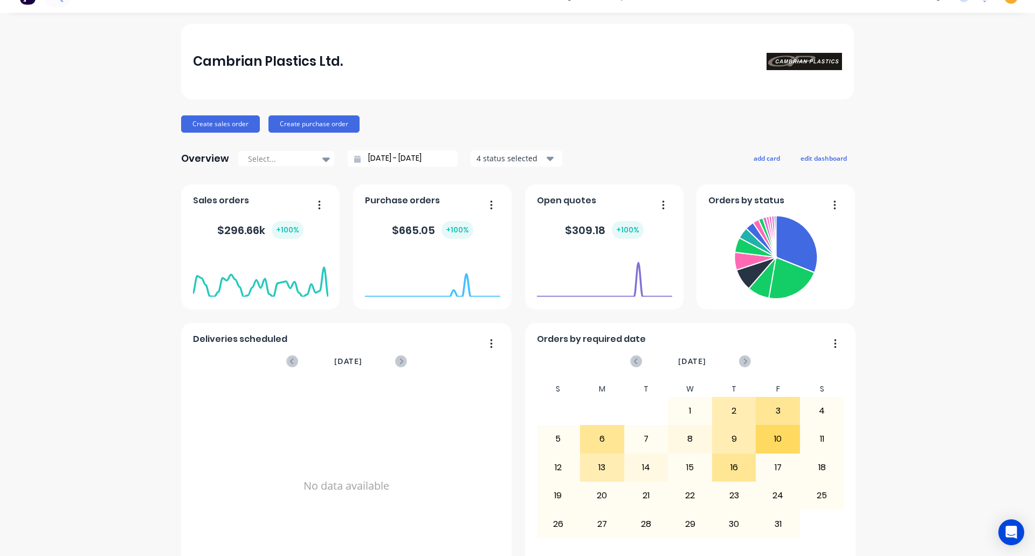
scroll to position [0, 0]
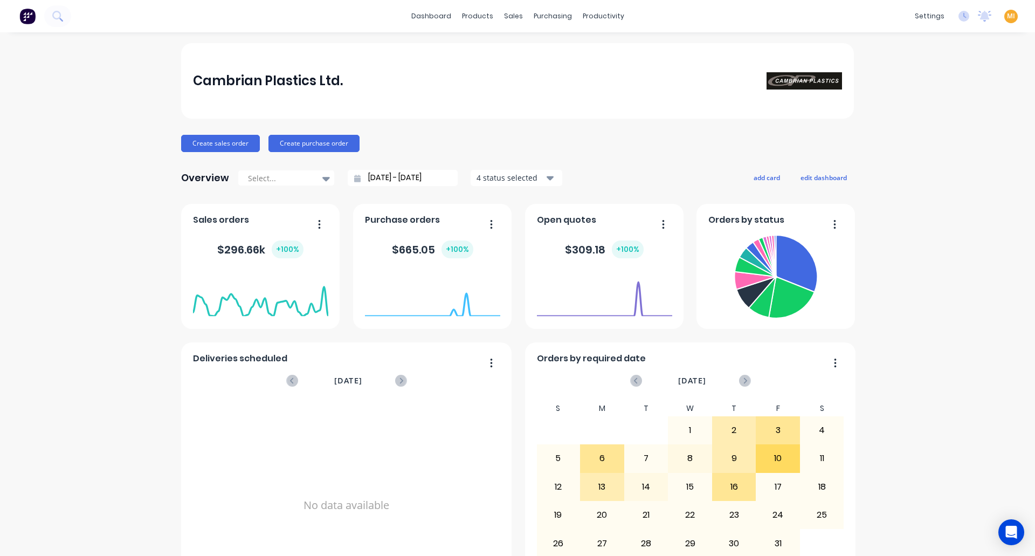
click at [1007, 17] on span "MI" at bounding box center [1011, 16] width 8 height 10
drag, startPoint x: 928, startPoint y: 132, endPoint x: 717, endPoint y: 22, distance: 237.4
click at [924, 132] on button "Sign out" at bounding box center [944, 136] width 143 height 22
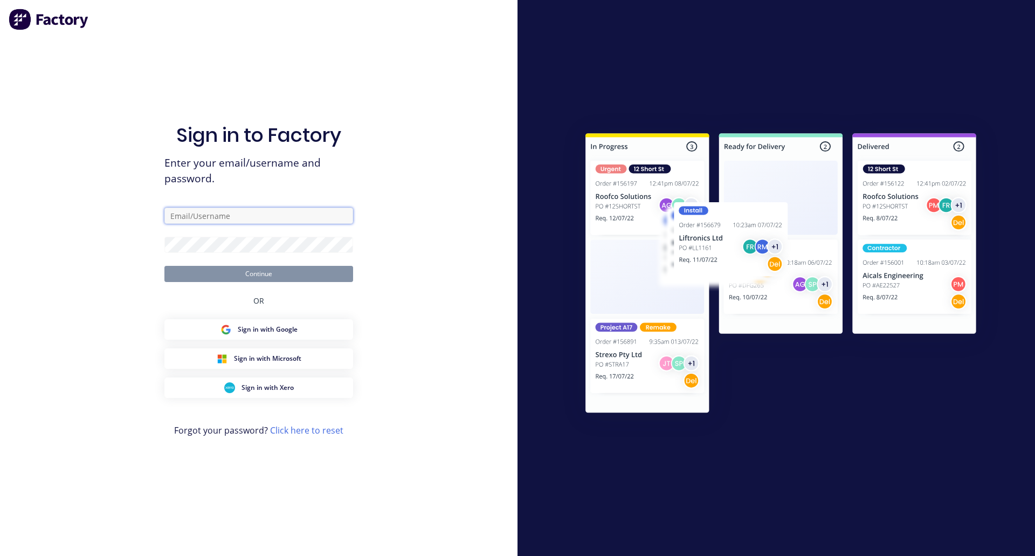
click at [192, 220] on input "text" at bounding box center [258, 216] width 189 height 16
type input "[EMAIL_ADDRESS][DOMAIN_NAME]"
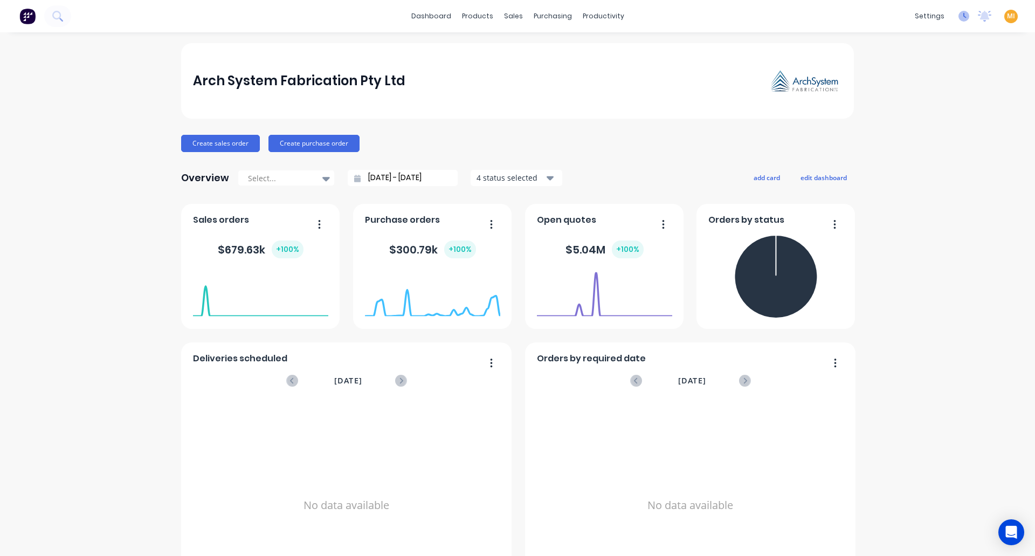
click at [964, 13] on icon at bounding box center [965, 15] width 3 height 5
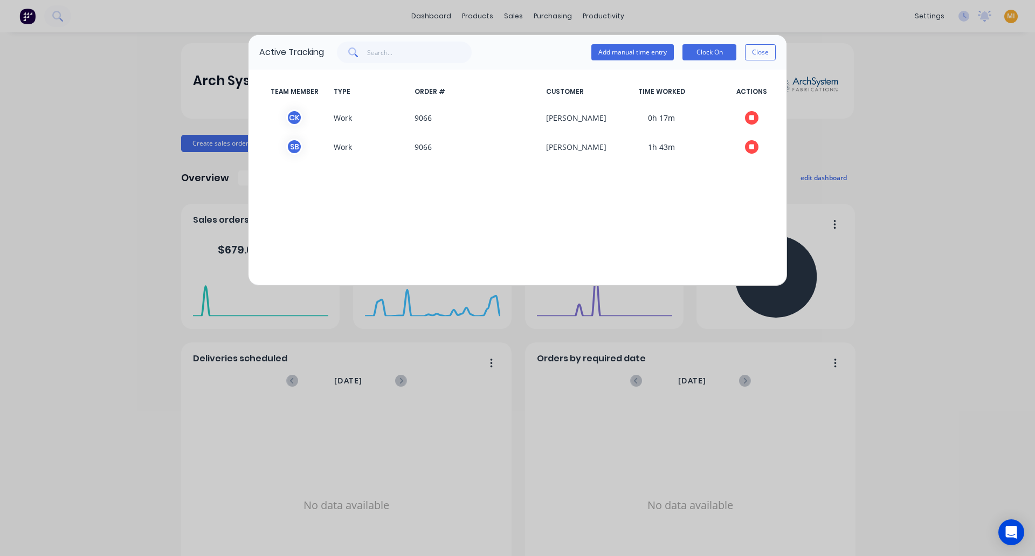
click at [918, 16] on div "Active Tracking Add manual time entry Clock On Close TEAM MEMBER TYPE ORDER # C…" at bounding box center [517, 278] width 1035 height 556
click at [758, 49] on button "Close" at bounding box center [760, 52] width 31 height 16
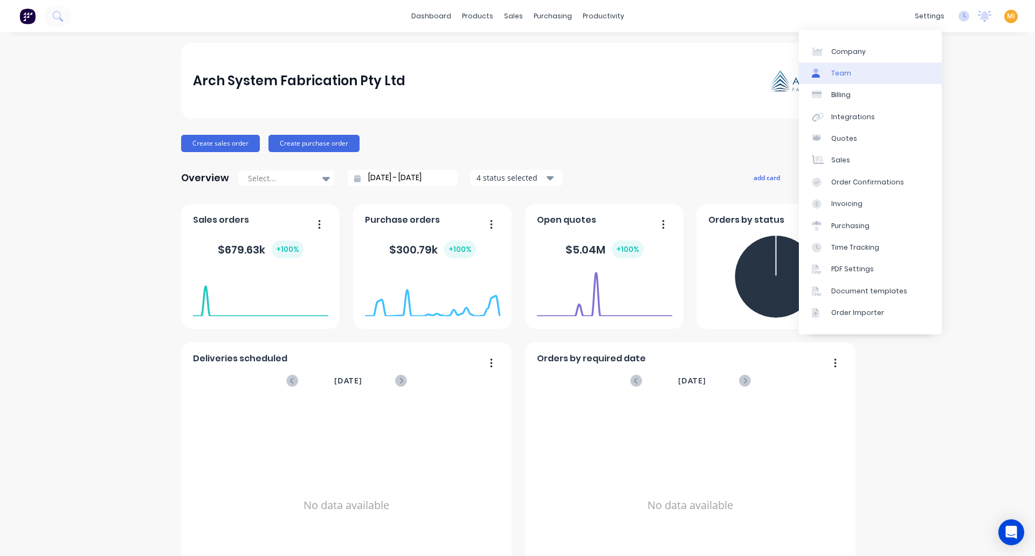
click at [845, 74] on div "Team" at bounding box center [842, 73] width 20 height 10
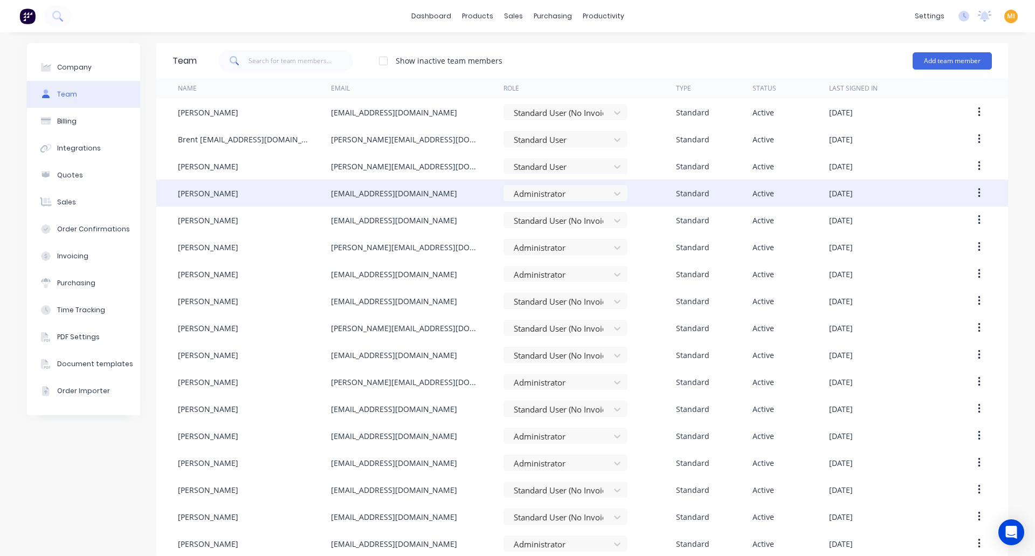
drag, startPoint x: 436, startPoint y: 194, endPoint x: 311, endPoint y: 194, distance: 125.1
click at [311, 194] on div "Clinton Kroutz clinton@archsystem.com.au Administrator Standard Active October …" at bounding box center [582, 193] width 852 height 27
copy div "clinton@archsystem.com.au"
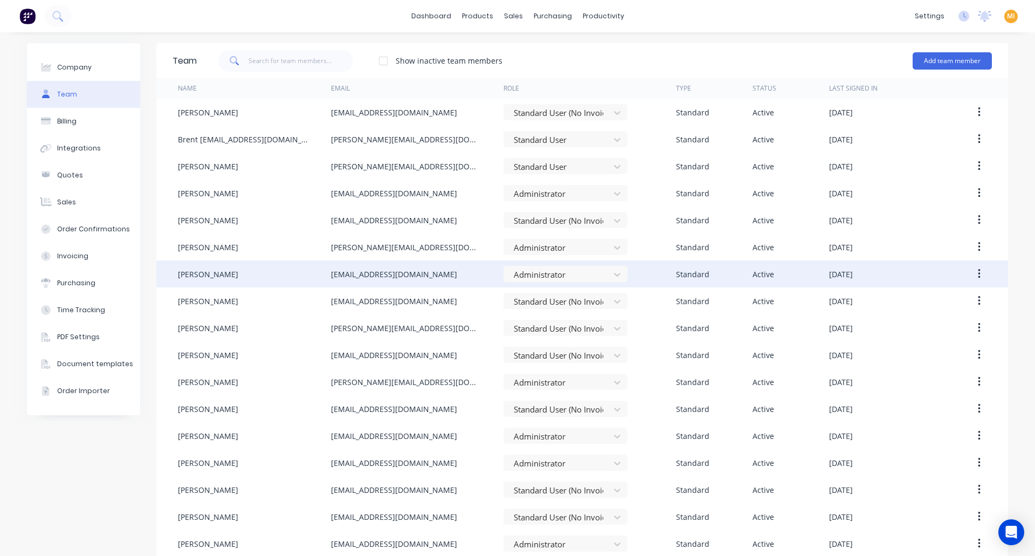
copy div "clinton@archsystem.com.au"
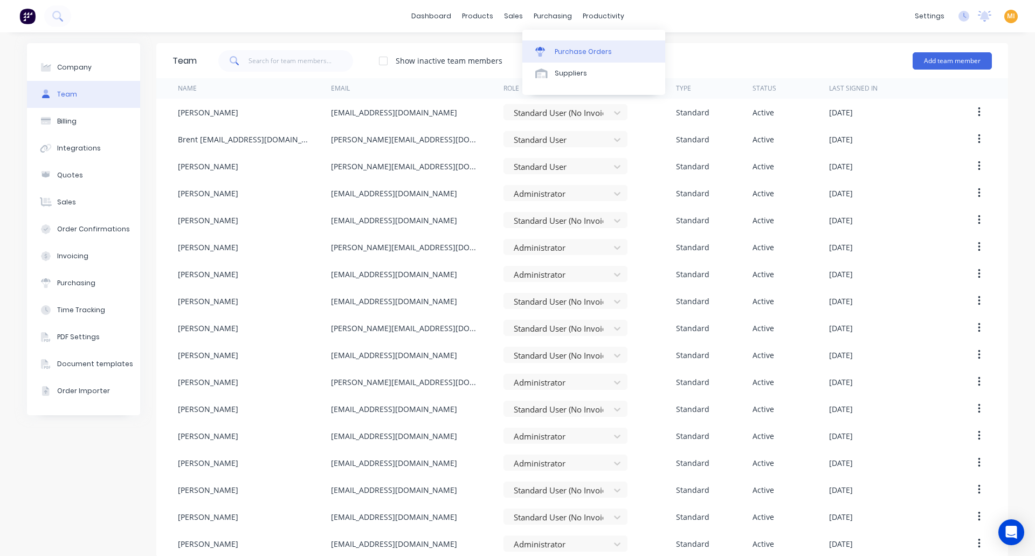
click at [570, 42] on link "Purchase Orders" at bounding box center [594, 51] width 143 height 22
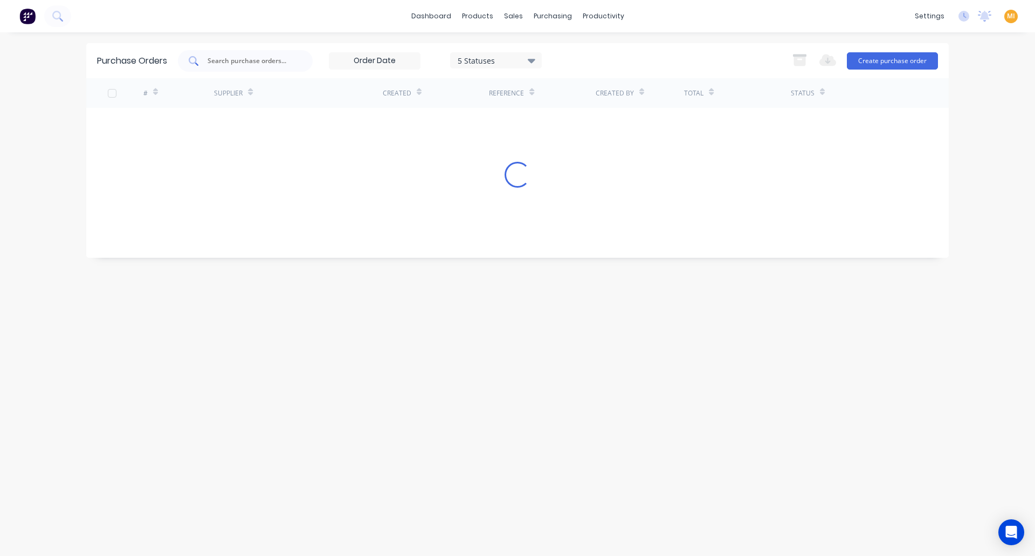
click at [257, 64] on input "text" at bounding box center [252, 61] width 90 height 11
paste input "PO4786"
drag, startPoint x: 219, startPoint y: 57, endPoint x: 202, endPoint y: 61, distance: 17.4
click at [202, 61] on div "PO4786" at bounding box center [245, 61] width 135 height 22
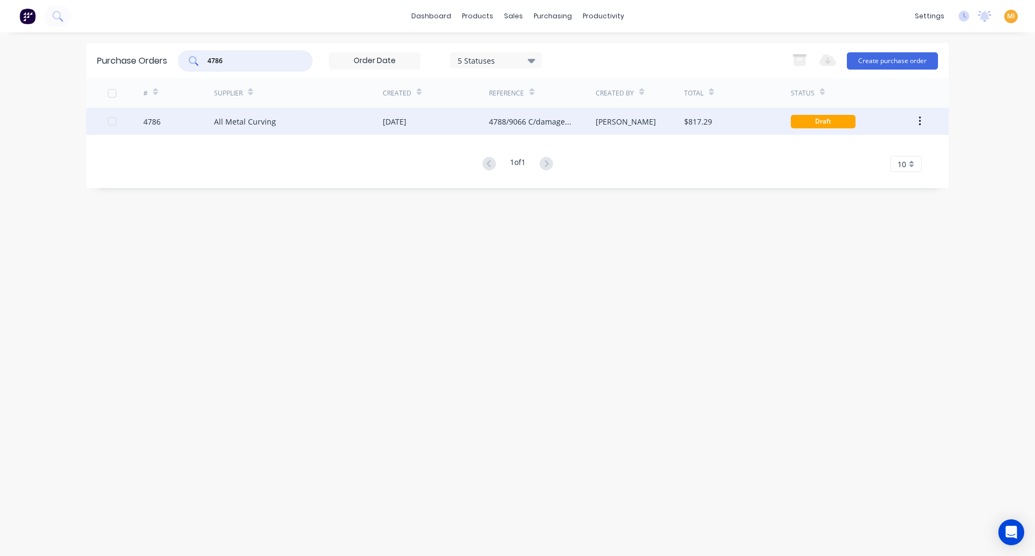
type input "4786"
click at [242, 126] on div "All Metal Curving" at bounding box center [245, 121] width 62 height 11
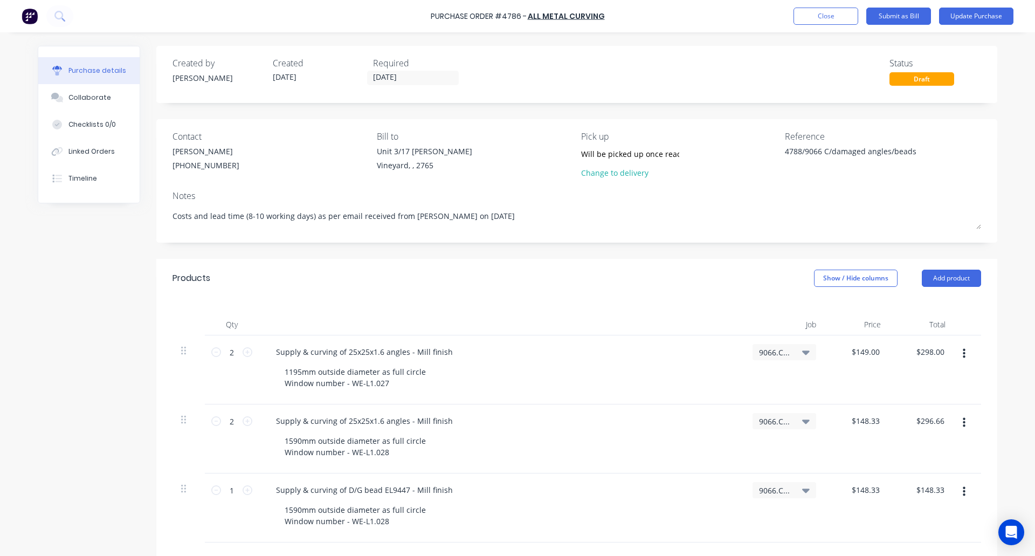
type textarea "x"
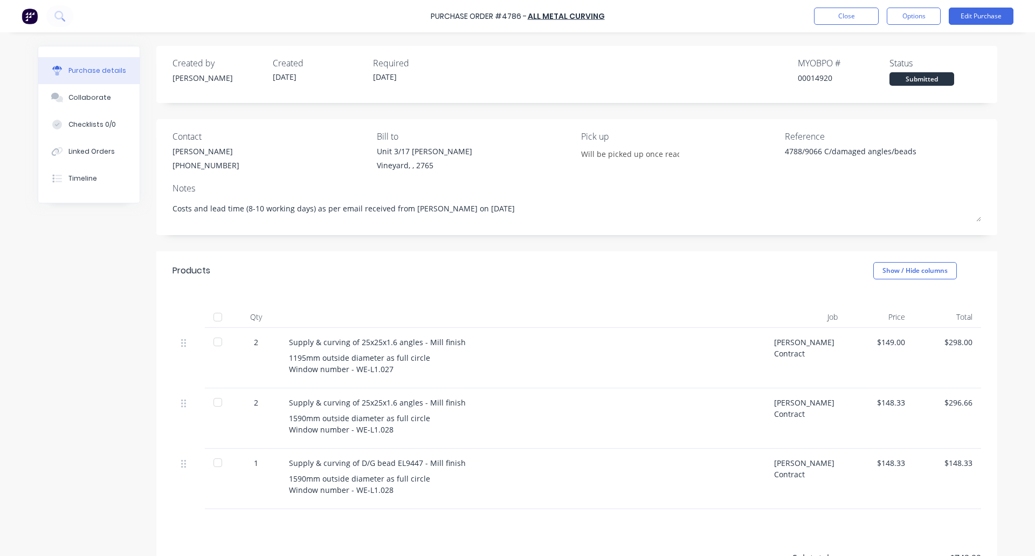
type textarea "x"
click at [920, 17] on button "Options" at bounding box center [914, 16] width 54 height 17
